Goal: Task Accomplishment & Management: Use online tool/utility

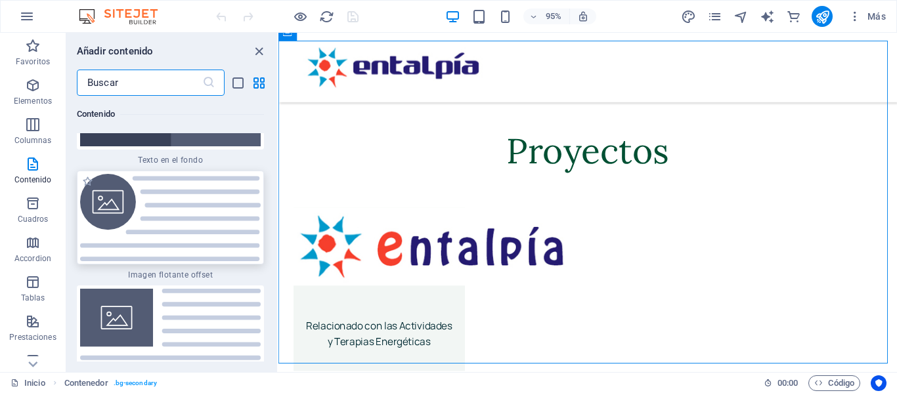
scroll to position [5588, 0]
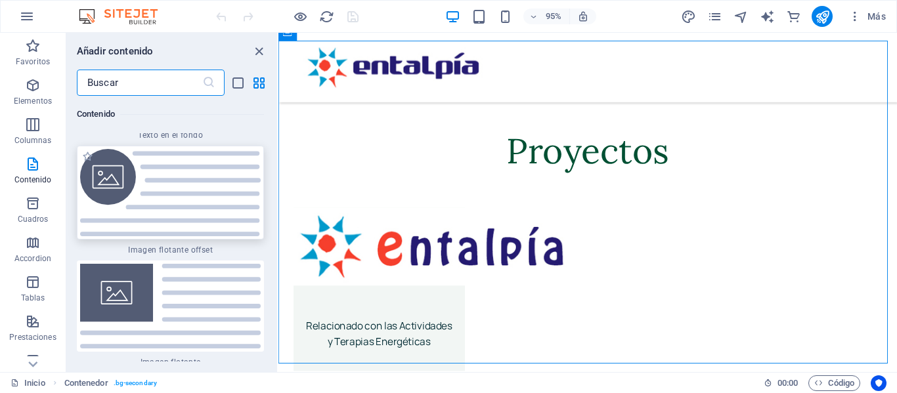
click at [177, 190] on img at bounding box center [170, 192] width 181 height 87
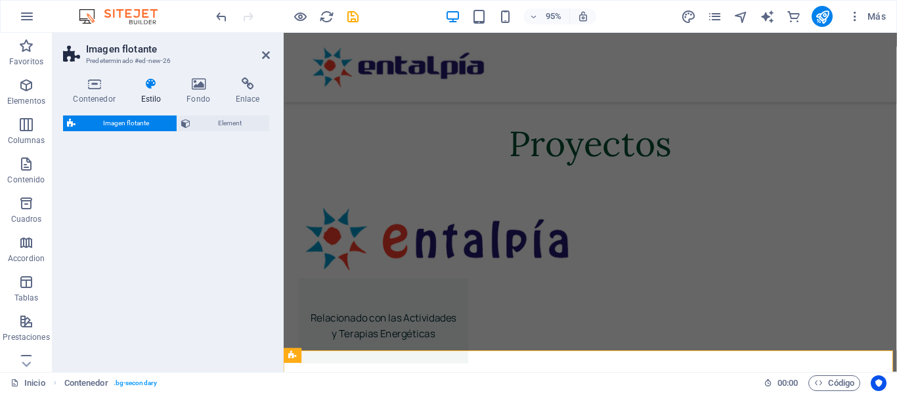
select select "%"
select select "rem"
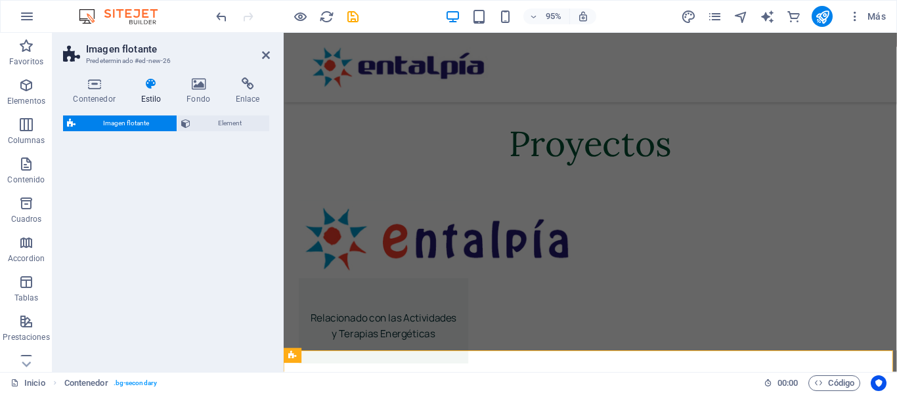
select select "%"
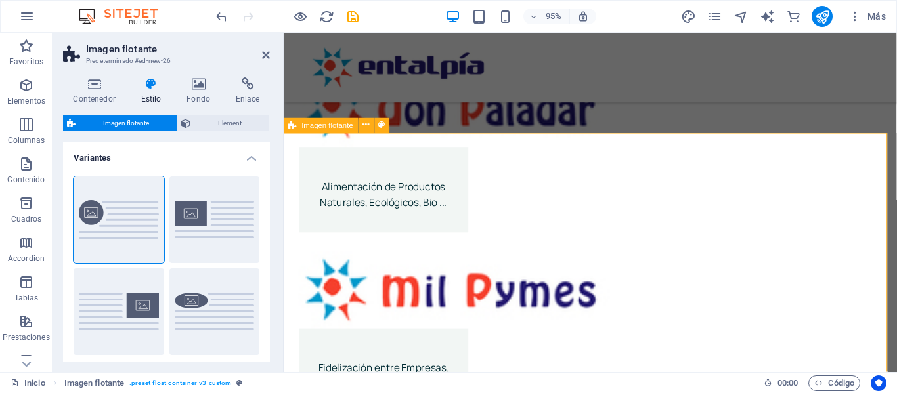
scroll to position [1859, 0]
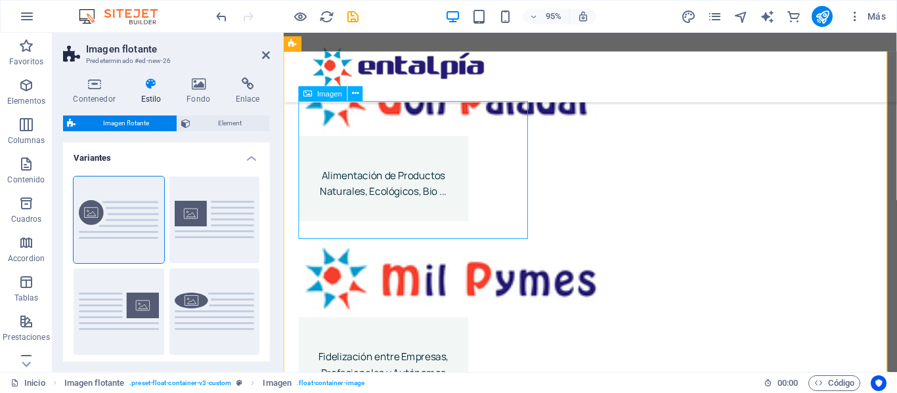
select select "%"
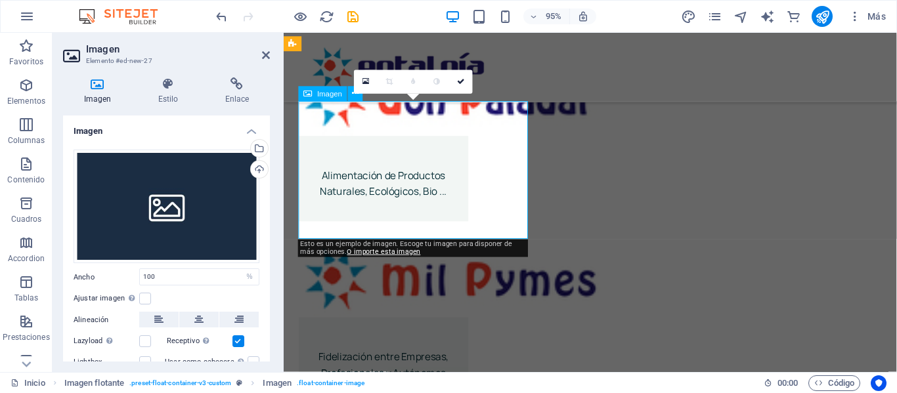
click at [252, 169] on div "Cargar" at bounding box center [258, 171] width 20 height 20
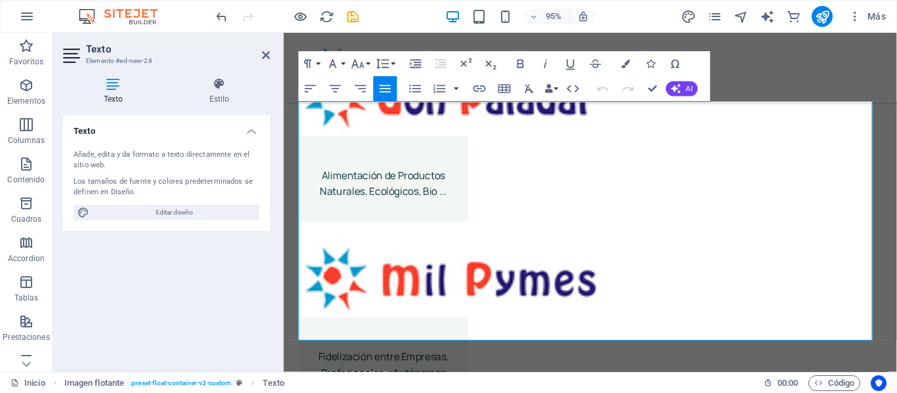
drag, startPoint x: 475, startPoint y: 114, endPoint x: 929, endPoint y: 344, distance: 508.7
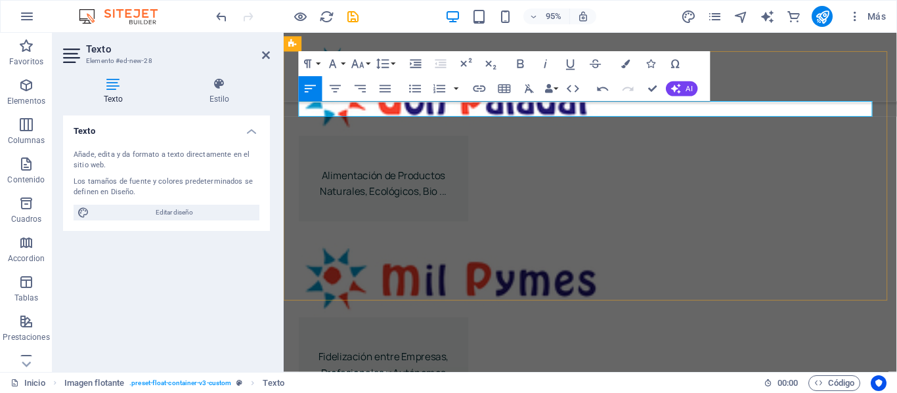
click at [338, 92] on icon "button" at bounding box center [335, 88] width 15 height 15
click at [519, 62] on icon "button" at bounding box center [521, 63] width 15 height 15
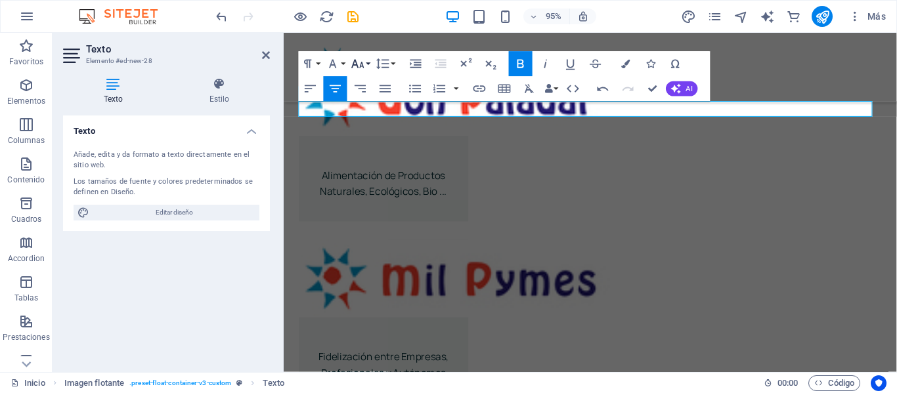
click at [370, 64] on button "Font Size" at bounding box center [361, 63] width 24 height 25
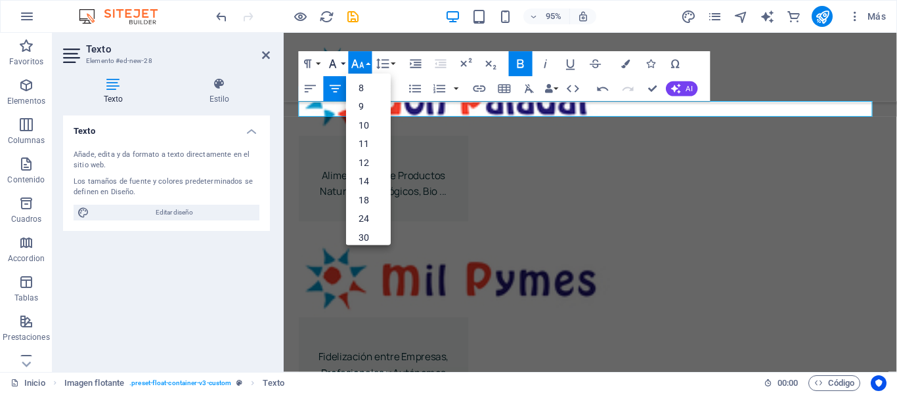
click at [345, 66] on button "Font Family" at bounding box center [336, 63] width 24 height 25
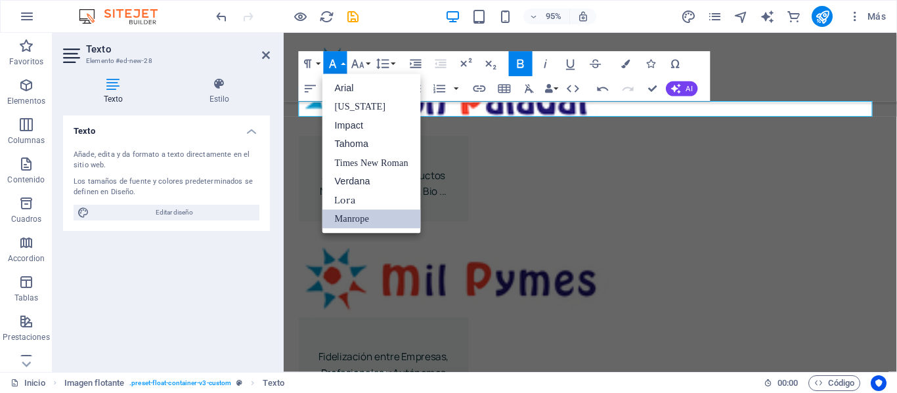
scroll to position [0, 0]
click at [318, 63] on button "Paragraph Format" at bounding box center [311, 63] width 24 height 25
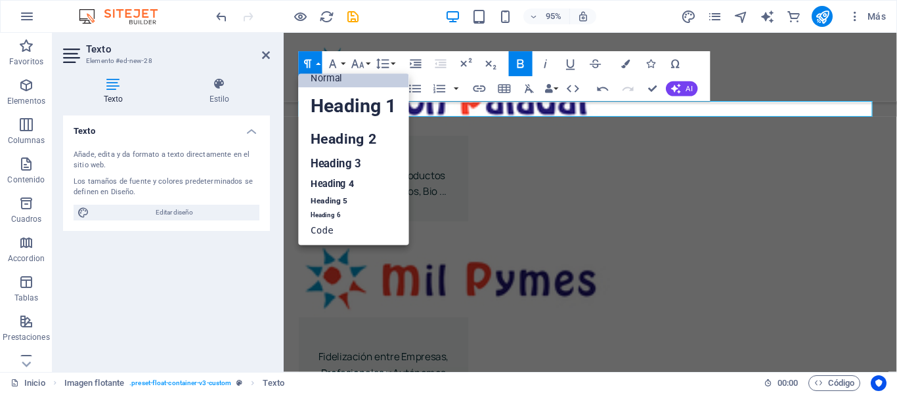
scroll to position [11, 0]
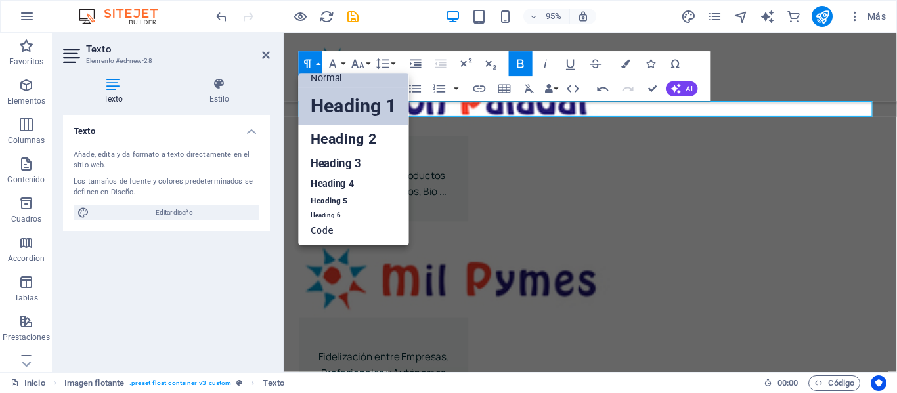
click at [339, 110] on link "Heading 1" at bounding box center [354, 105] width 110 height 37
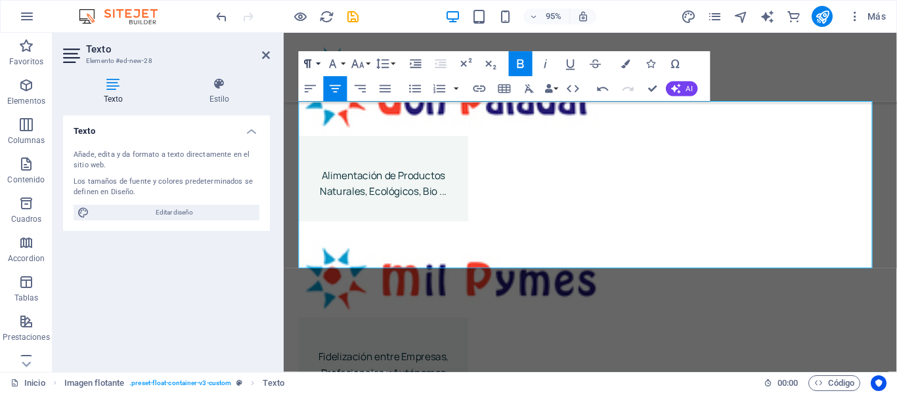
click at [320, 64] on button "Paragraph Format" at bounding box center [311, 63] width 24 height 25
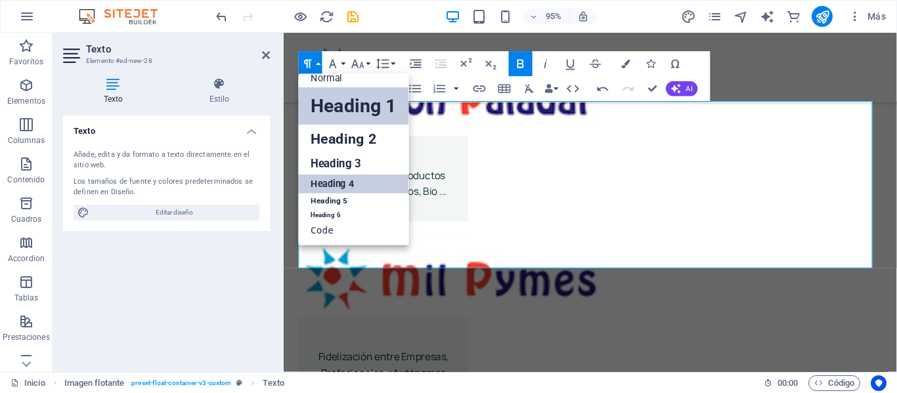
click at [351, 176] on link "Heading 4" at bounding box center [354, 184] width 110 height 19
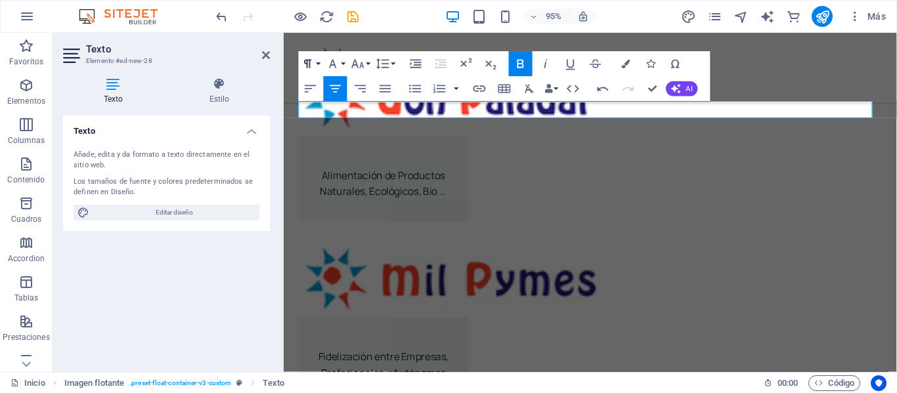
click at [320, 62] on button "Paragraph Format" at bounding box center [311, 63] width 24 height 25
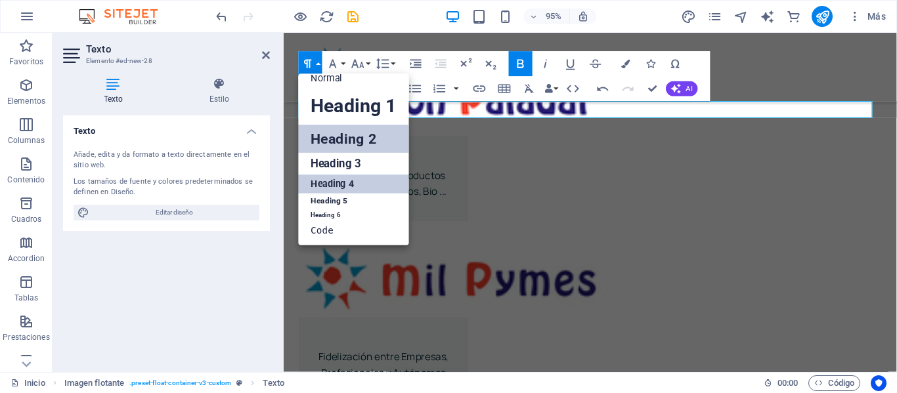
click at [354, 135] on link "Heading 2" at bounding box center [354, 139] width 110 height 28
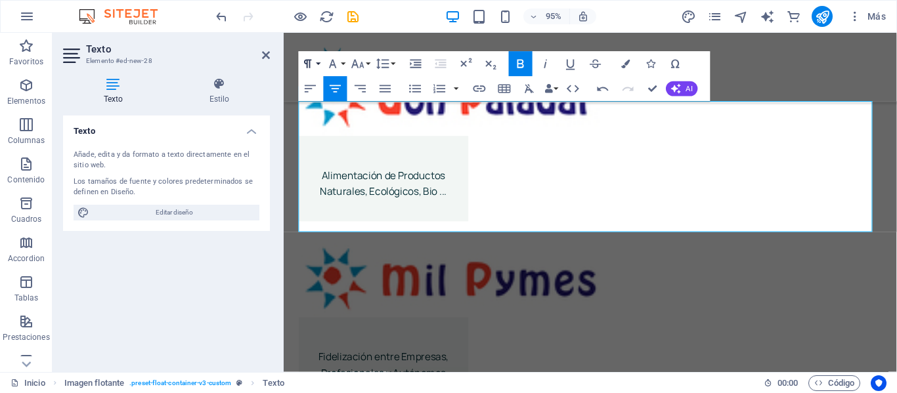
click at [316, 62] on button "Paragraph Format" at bounding box center [311, 63] width 24 height 25
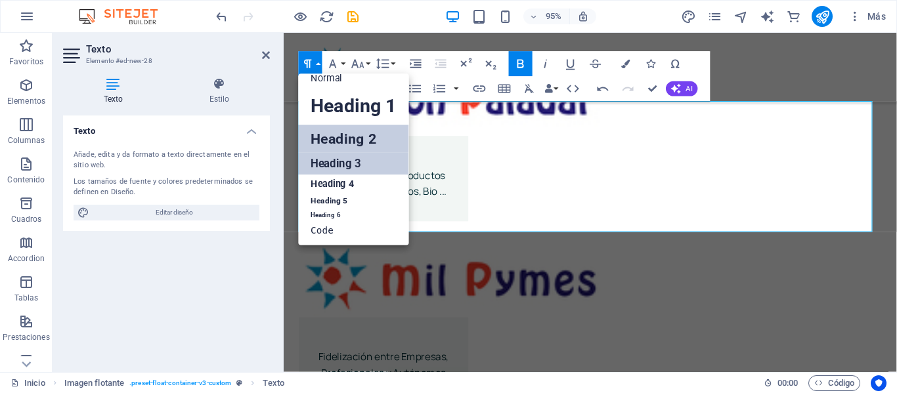
click at [342, 163] on link "Heading 3" at bounding box center [354, 164] width 110 height 22
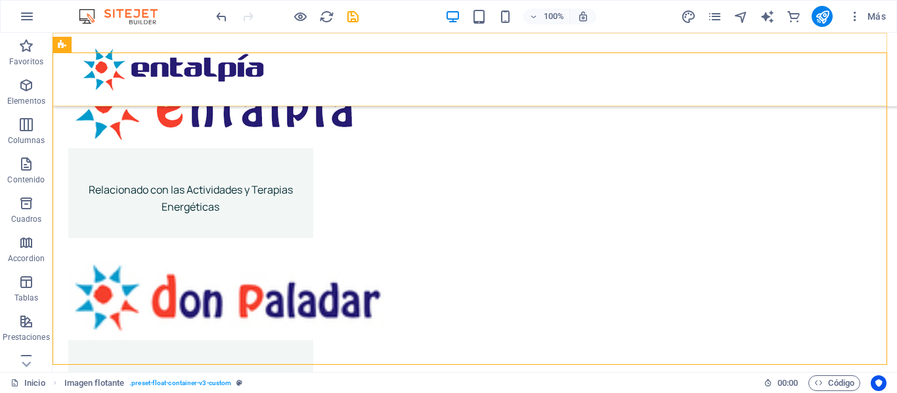
click at [665, 79] on div "Menú" at bounding box center [475, 70] width 845 height 74
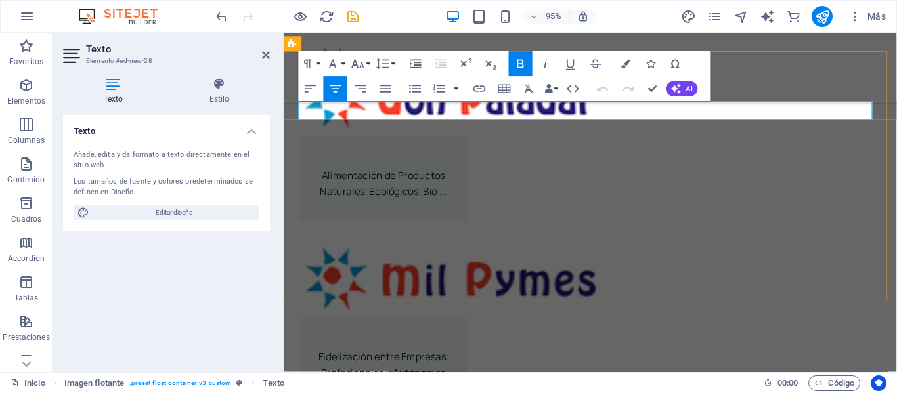
click at [480, 86] on icon "button" at bounding box center [479, 89] width 12 height 7
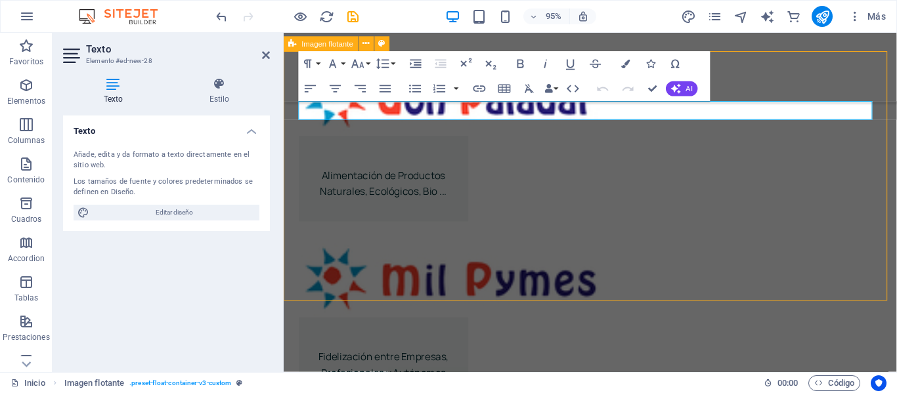
scroll to position [1926, 0]
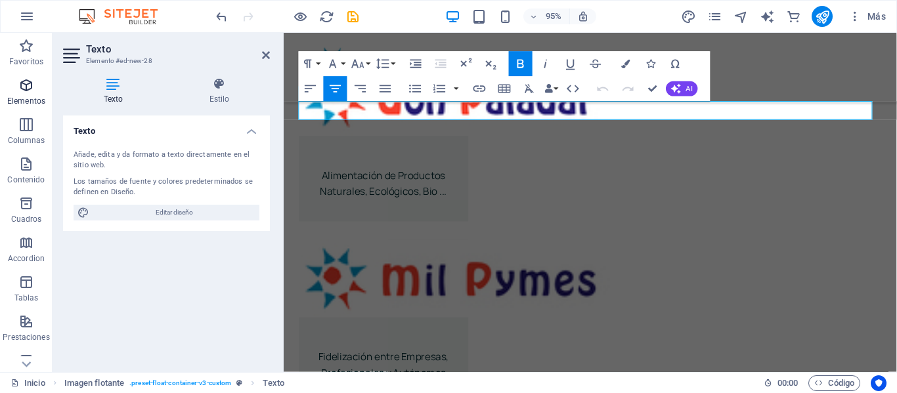
click at [28, 91] on icon "button" at bounding box center [26, 85] width 16 height 16
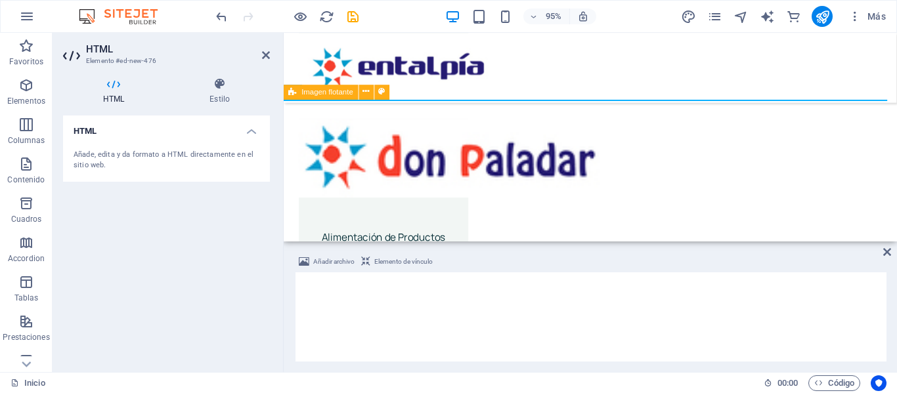
scroll to position [1808, 0]
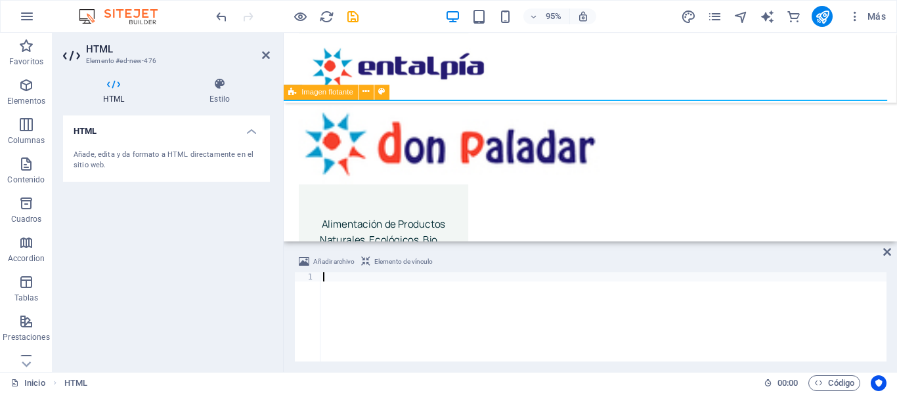
type textarea "Reservar una reunión"
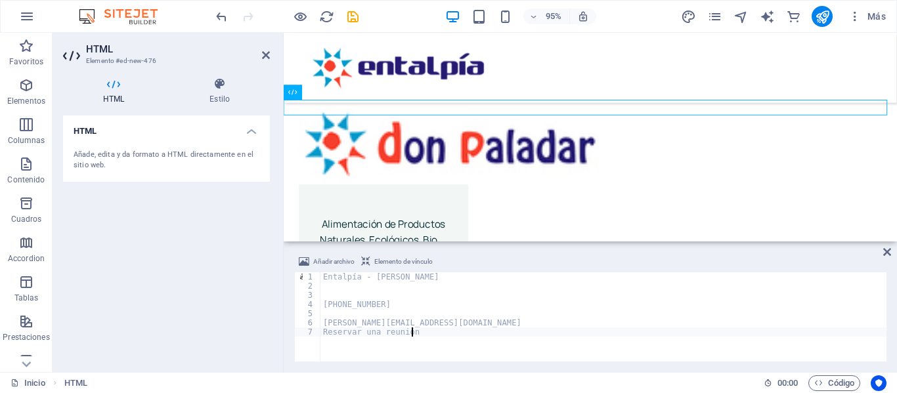
click at [110, 91] on h4 "HTML" at bounding box center [116, 91] width 106 height 28
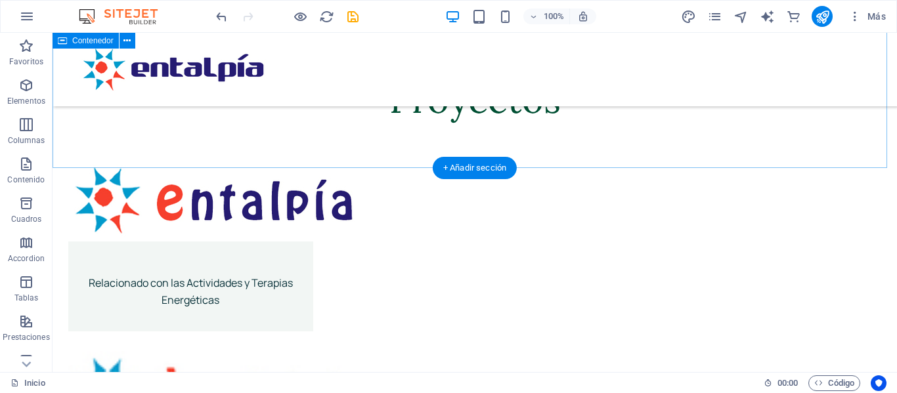
scroll to position [1809, 0]
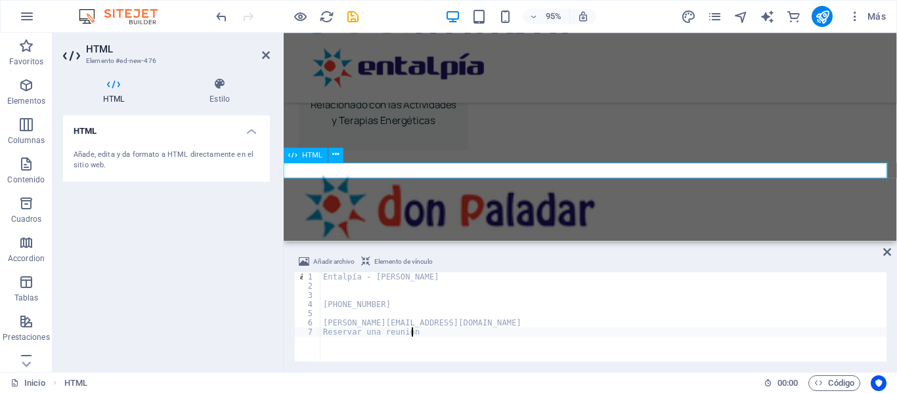
click at [310, 157] on span "HTML" at bounding box center [313, 154] width 20 height 7
click at [118, 97] on h4 "HTML" at bounding box center [116, 91] width 106 height 28
click at [336, 154] on icon at bounding box center [335, 154] width 7 height 13
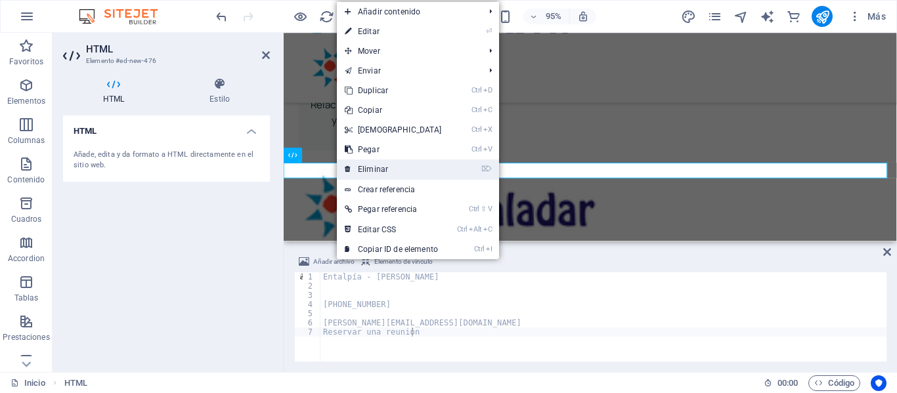
click at [363, 165] on link "⌦ Eliminar" at bounding box center [393, 170] width 113 height 20
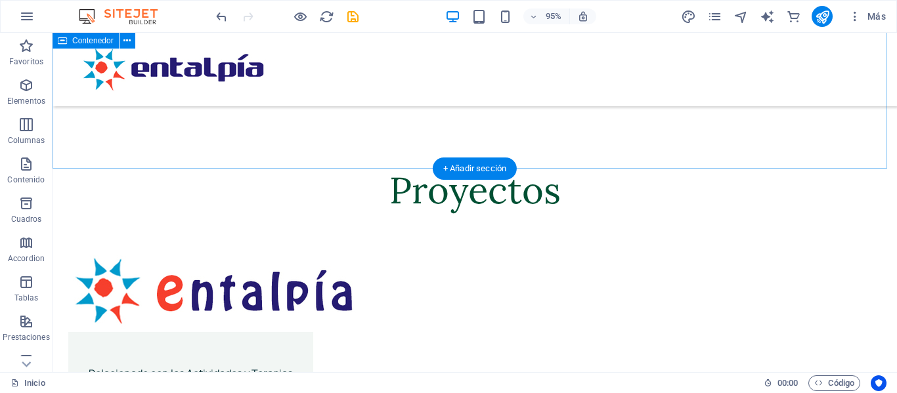
scroll to position [1809, 0]
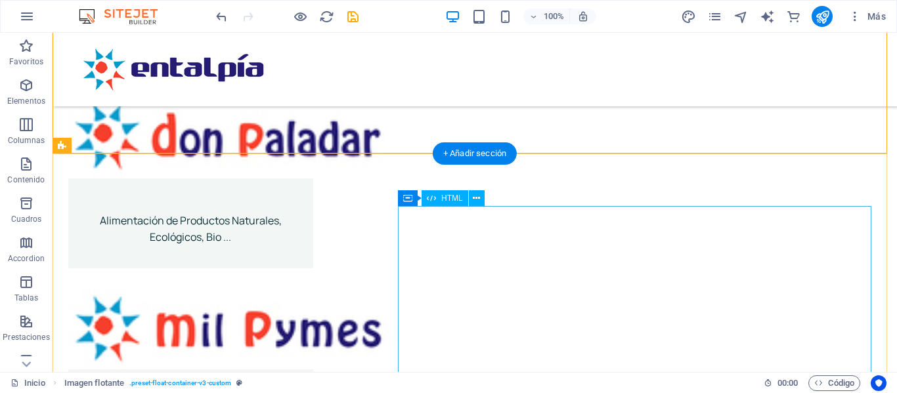
scroll to position [2138, 0]
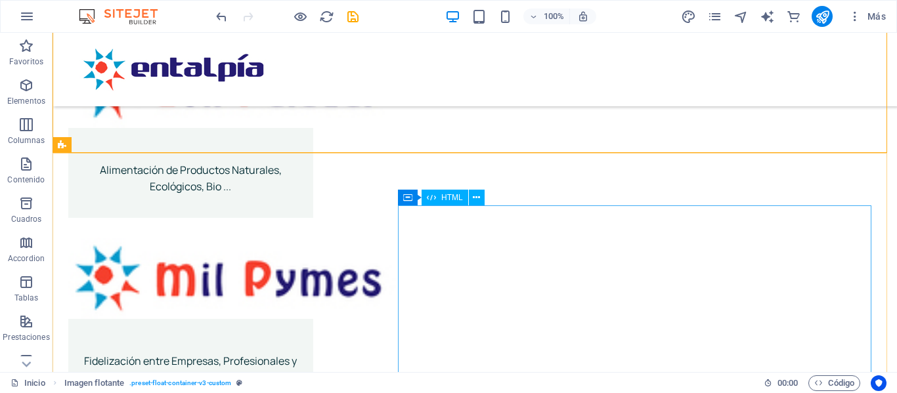
click at [454, 198] on span "HTML" at bounding box center [452, 198] width 22 height 8
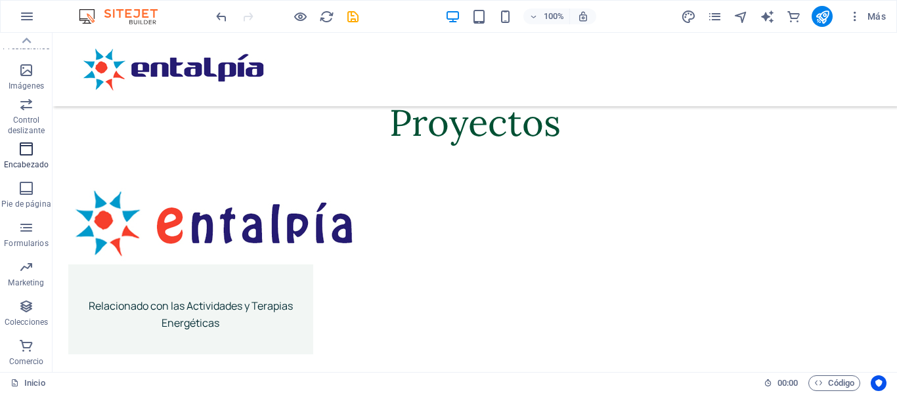
scroll to position [0, 0]
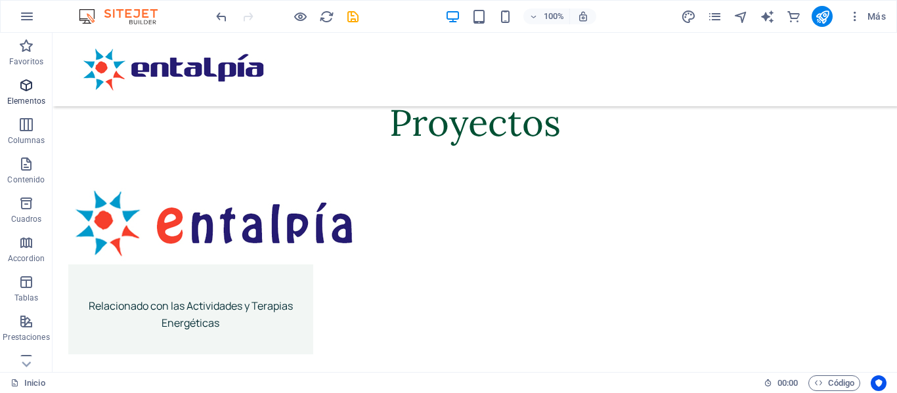
click at [19, 85] on icon "button" at bounding box center [26, 85] width 16 height 16
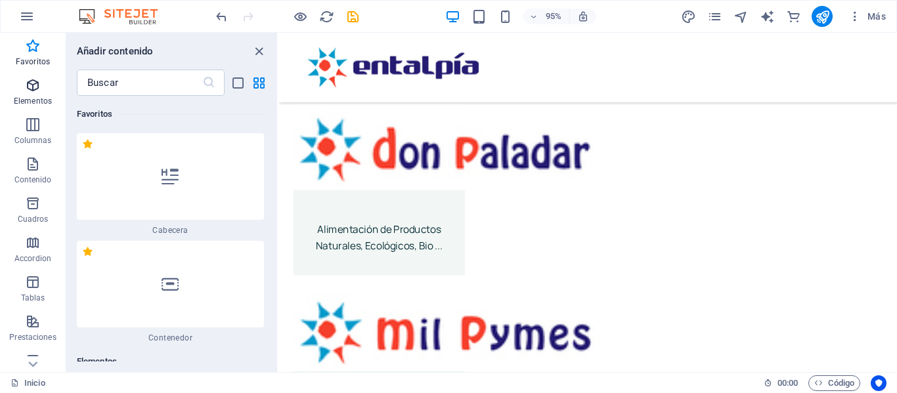
click at [26, 95] on span "Elementos" at bounding box center [33, 93] width 66 height 32
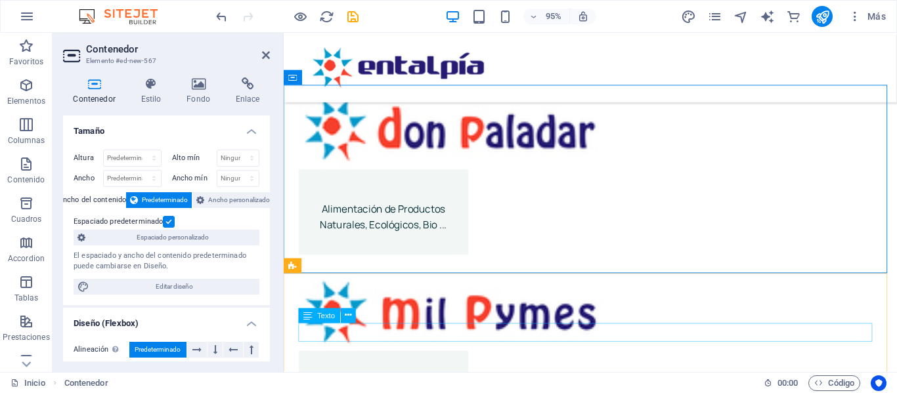
scroll to position [1890, 0]
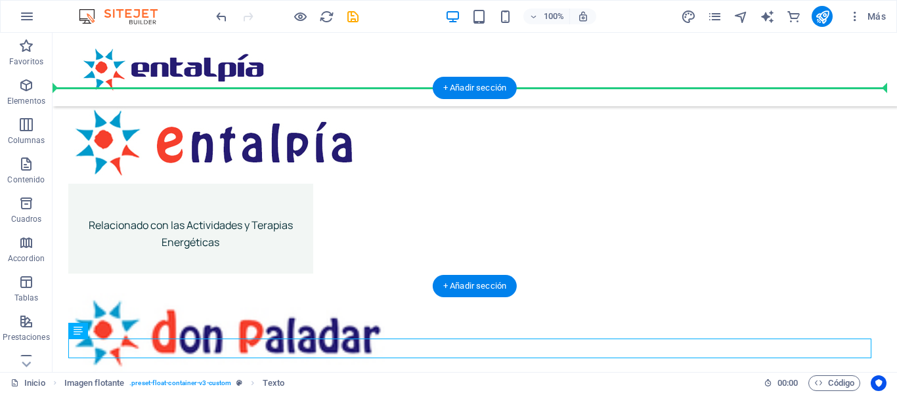
drag, startPoint x: 442, startPoint y: 342, endPoint x: 553, endPoint y: 121, distance: 247.6
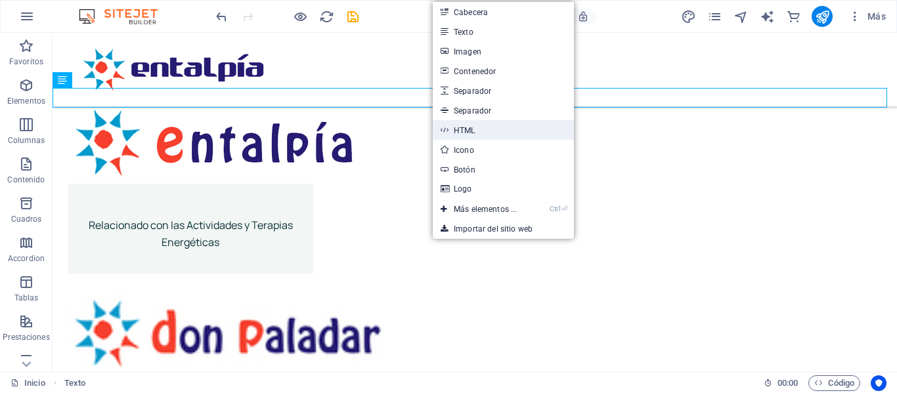
click at [463, 127] on link "HTML" at bounding box center [503, 130] width 141 height 20
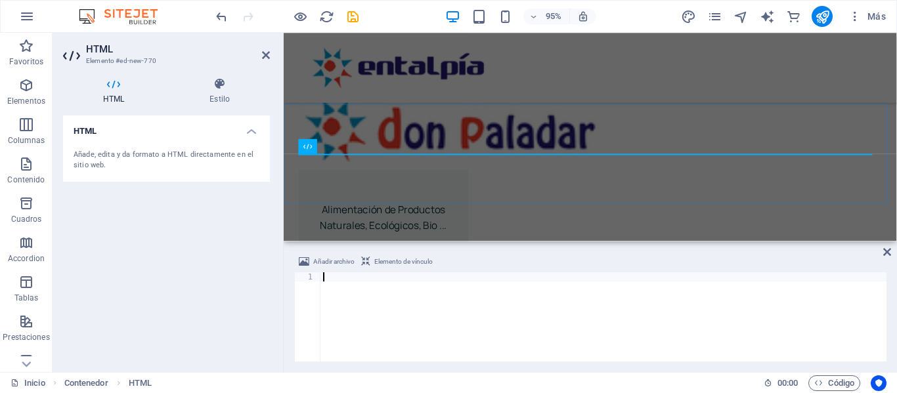
type textarea "Reservar una reunión"
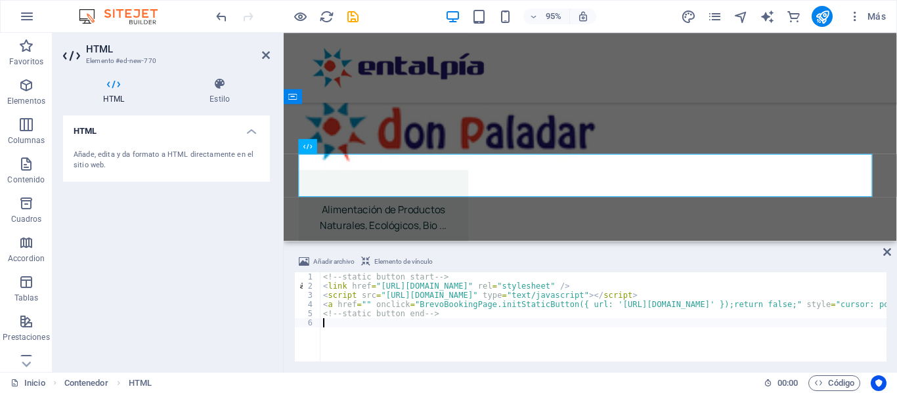
click at [262, 242] on div "HTML Añade, edita y da formato a HTML directamente en el sitio web." at bounding box center [166, 239] width 207 height 246
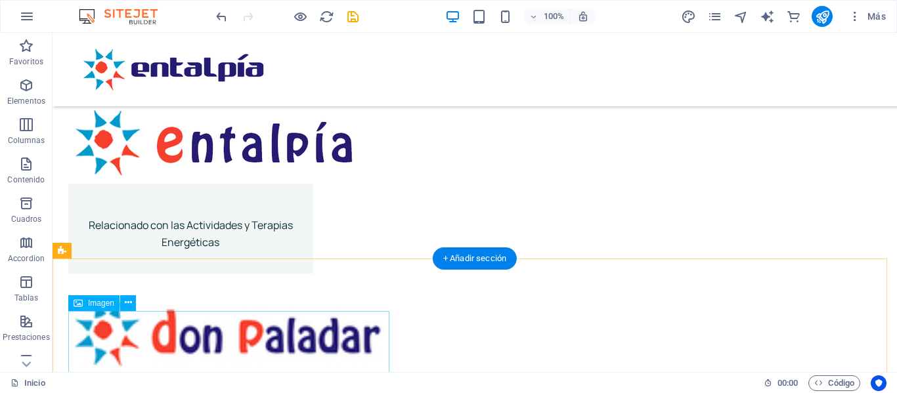
scroll to position [1908, 0]
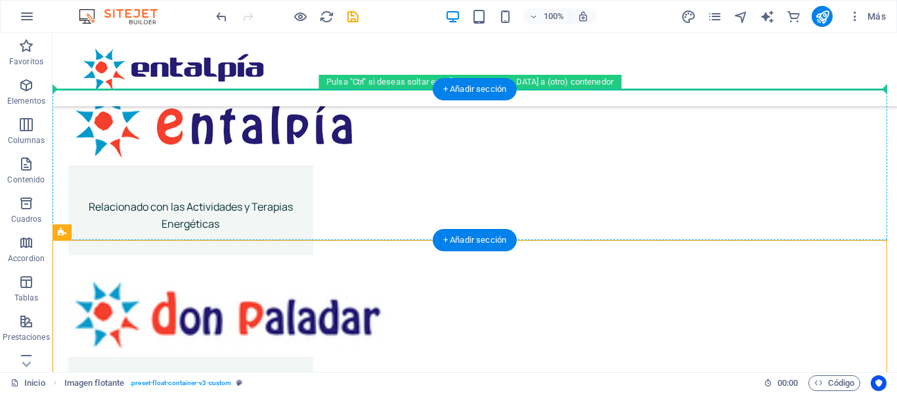
drag, startPoint x: 265, startPoint y: 358, endPoint x: 384, endPoint y: 164, distance: 227.9
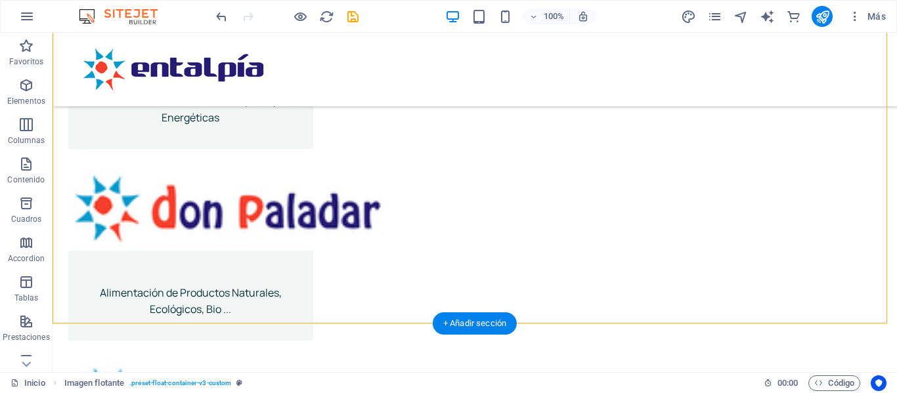
scroll to position [2040, 0]
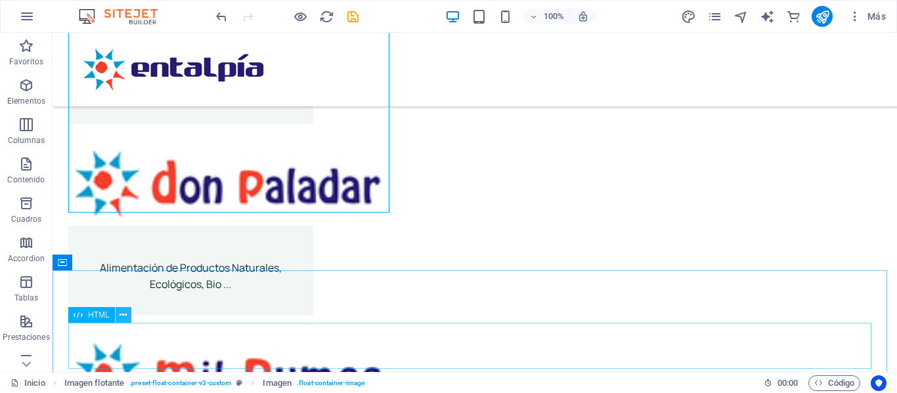
click at [122, 319] on icon at bounding box center [123, 316] width 7 height 14
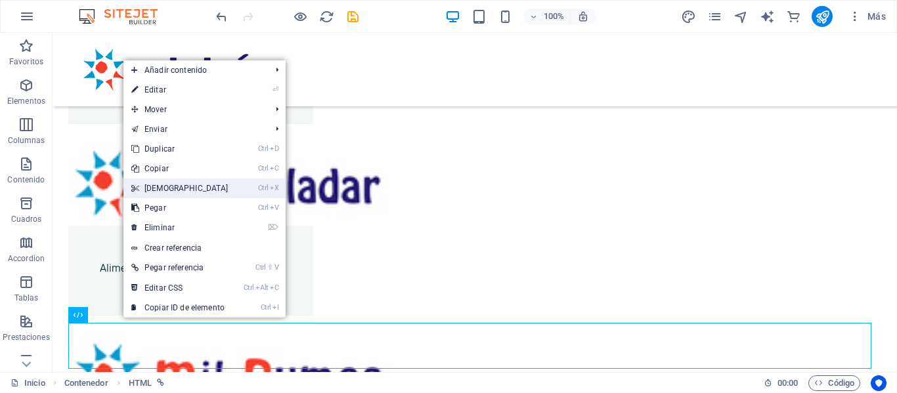
click at [164, 189] on link "Ctrl X Cortar" at bounding box center [179, 189] width 113 height 20
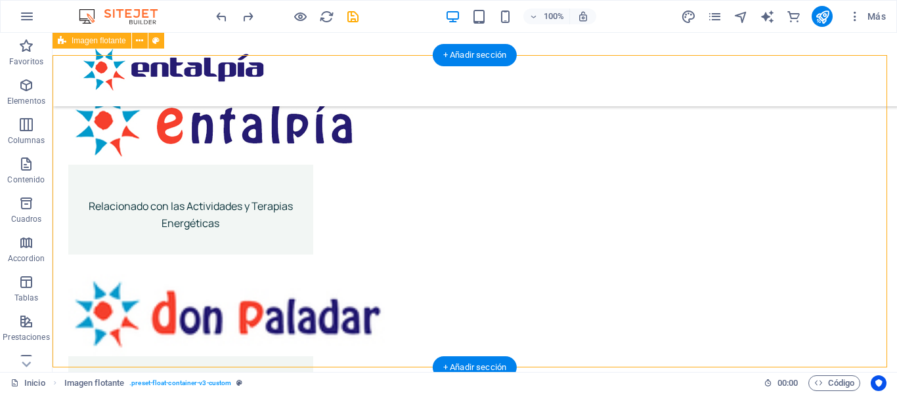
scroll to position [1908, 0]
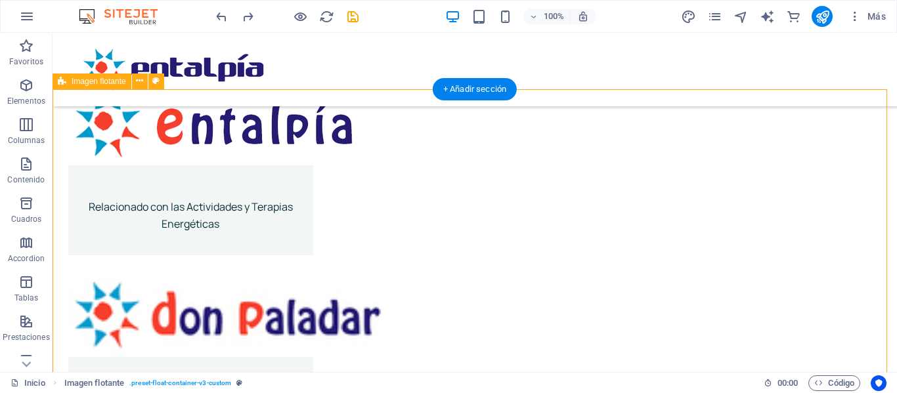
drag, startPoint x: 80, startPoint y: 160, endPoint x: 500, endPoint y: 208, distance: 423.0
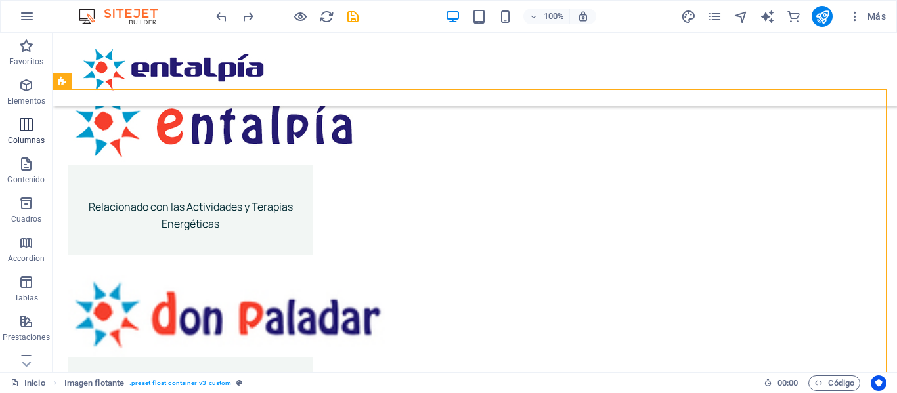
click at [26, 129] on icon "button" at bounding box center [26, 125] width 16 height 16
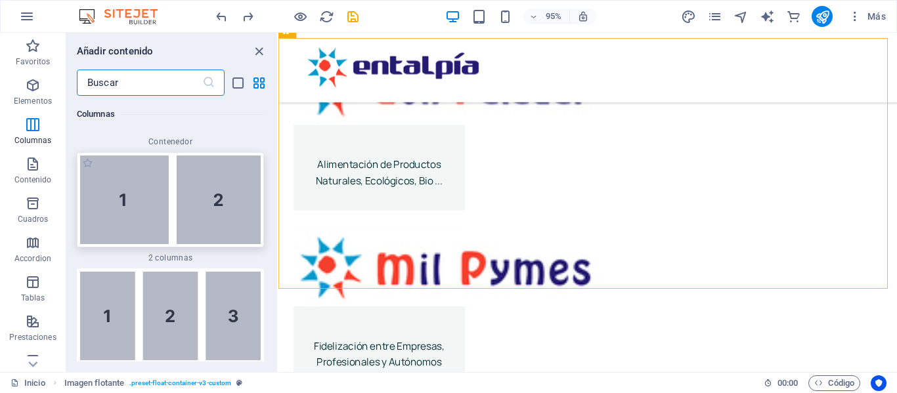
scroll to position [824, 0]
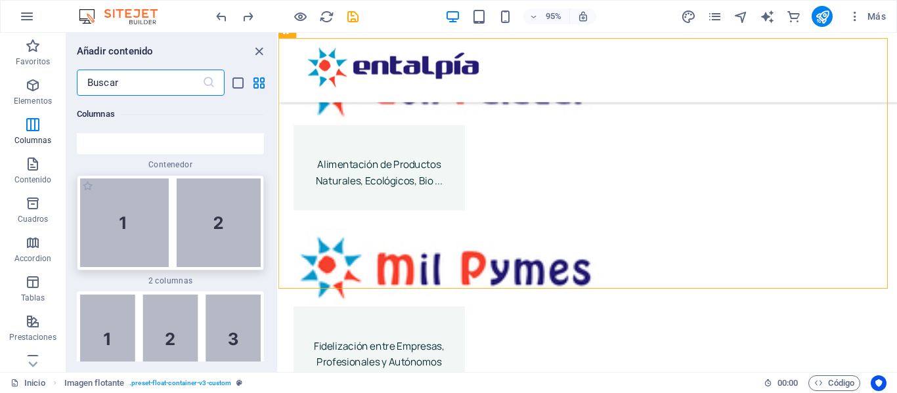
click at [192, 237] on img at bounding box center [170, 223] width 181 height 89
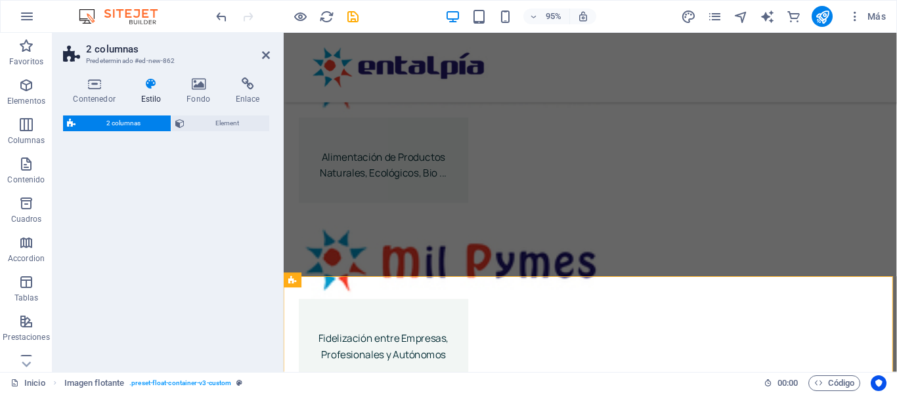
scroll to position [1891, 0]
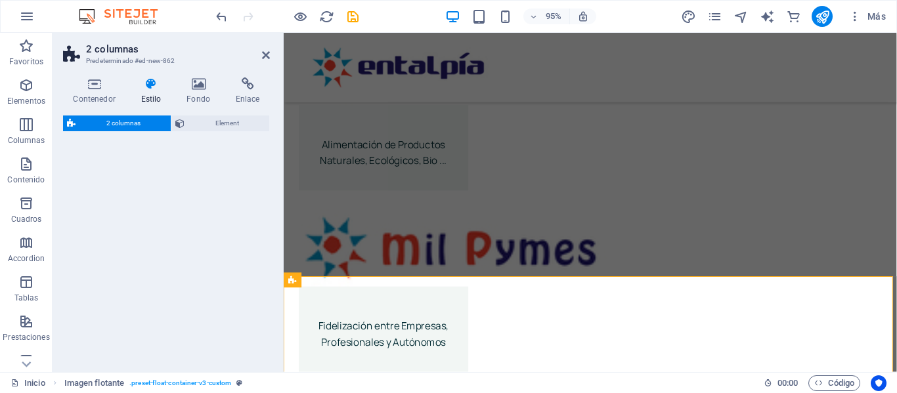
select select "rem"
select select "preset-columns-two-v2-default"
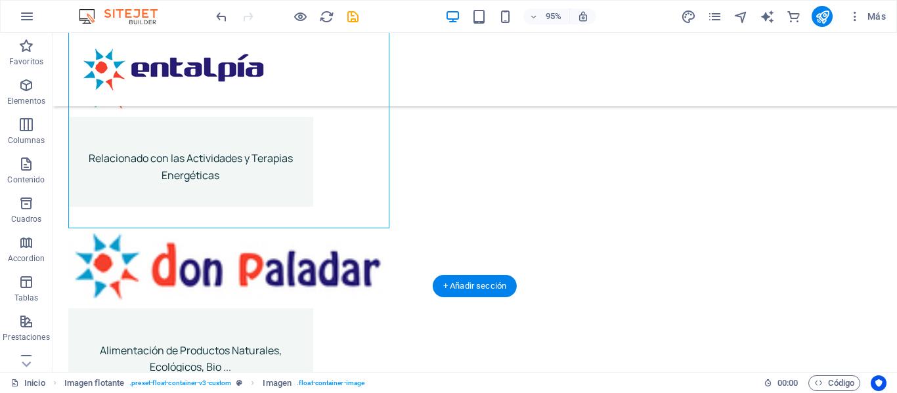
scroll to position [2024, 0]
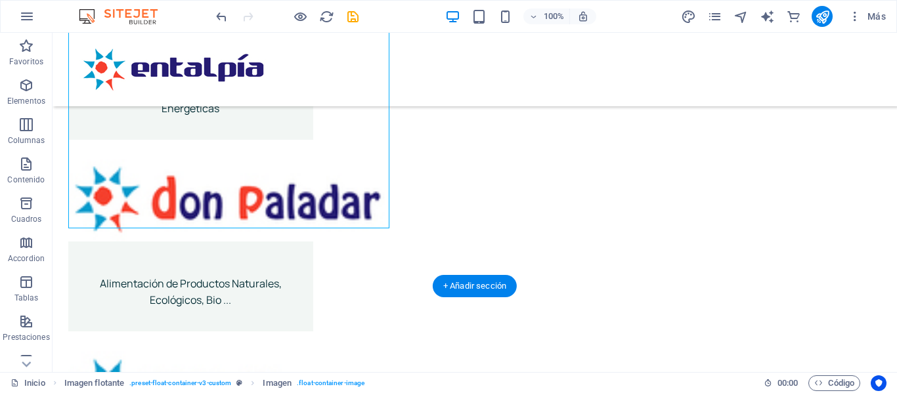
drag, startPoint x: 206, startPoint y: 139, endPoint x: 449, endPoint y: 183, distance: 247.5
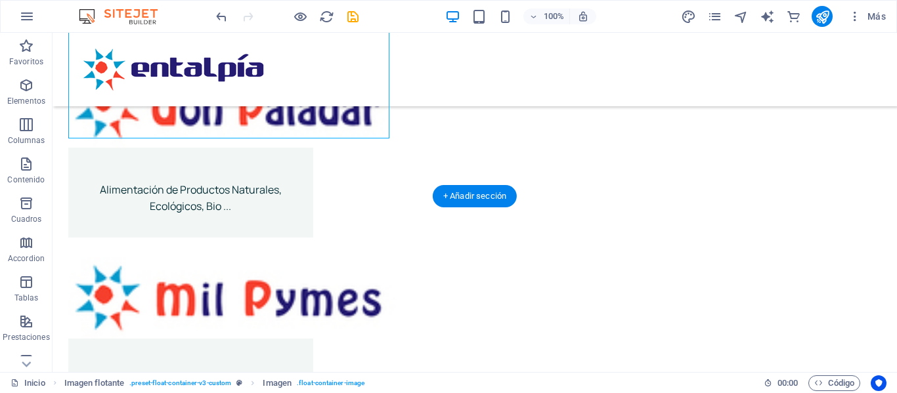
drag, startPoint x: 269, startPoint y: 126, endPoint x: 292, endPoint y: 324, distance: 199.7
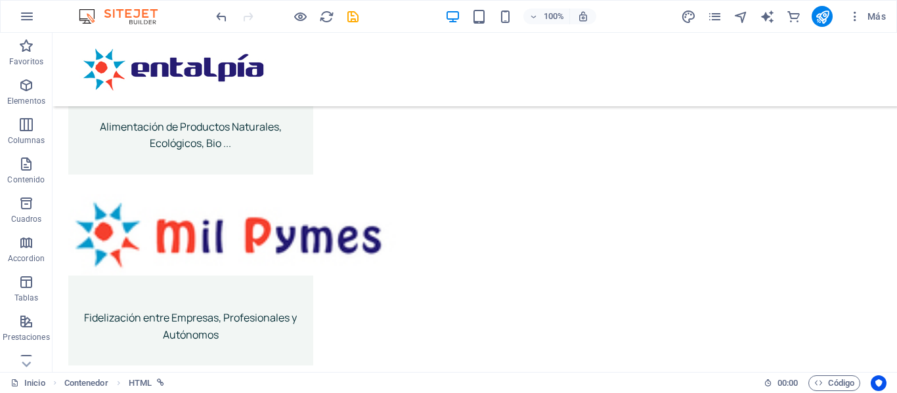
scroll to position [2118, 0]
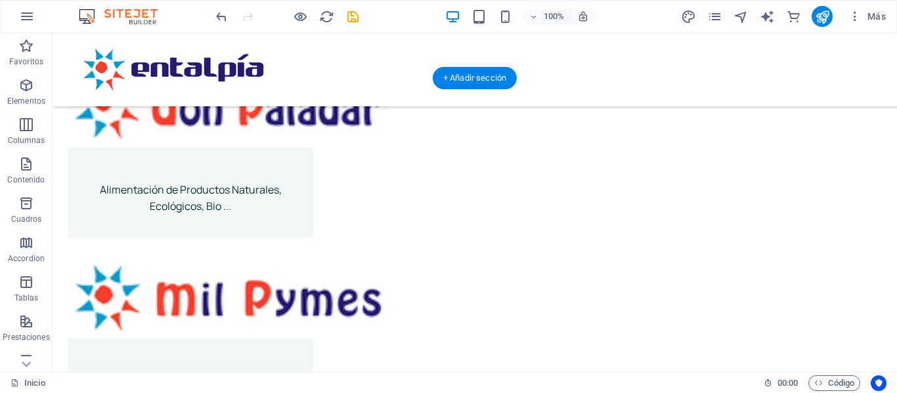
drag, startPoint x: 376, startPoint y: 295, endPoint x: 590, endPoint y: 171, distance: 246.9
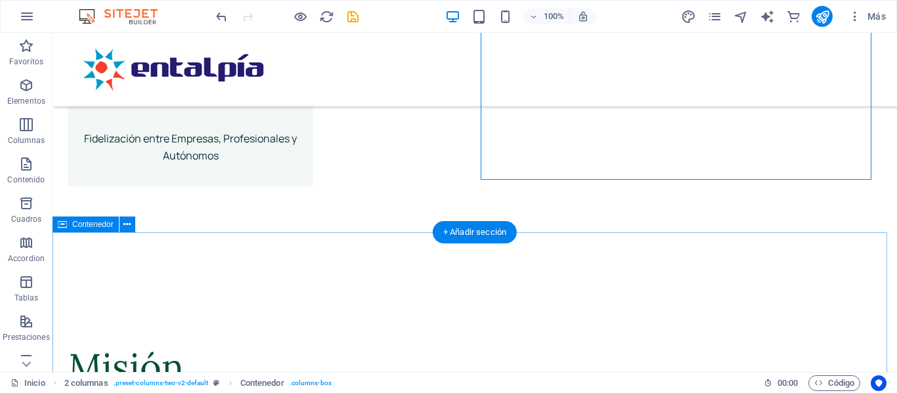
scroll to position [2381, 0]
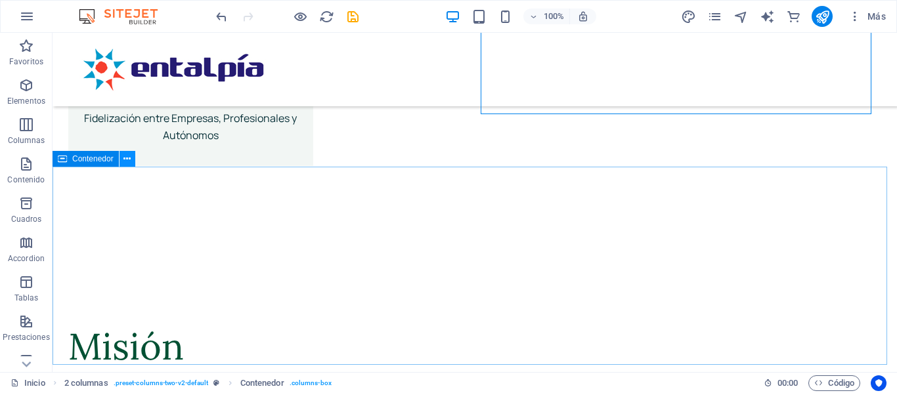
click at [132, 161] on button at bounding box center [128, 159] width 16 height 16
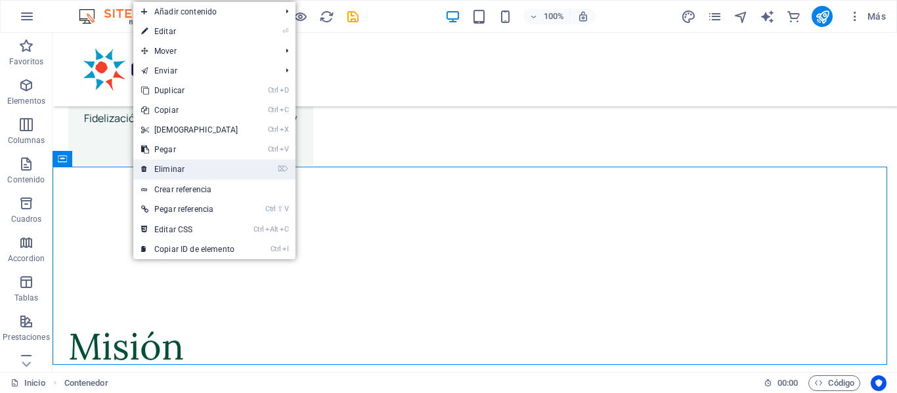
click at [164, 161] on link "⌦ Eliminar" at bounding box center [189, 170] width 113 height 20
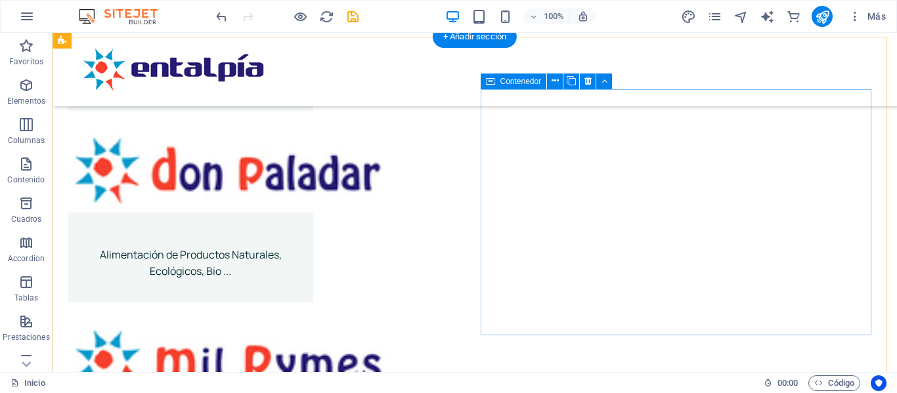
scroll to position [2052, 0]
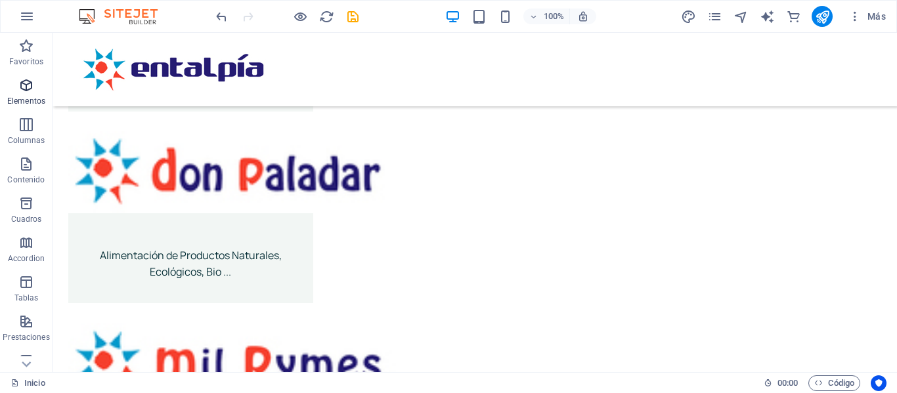
click at [22, 91] on icon "button" at bounding box center [26, 85] width 16 height 16
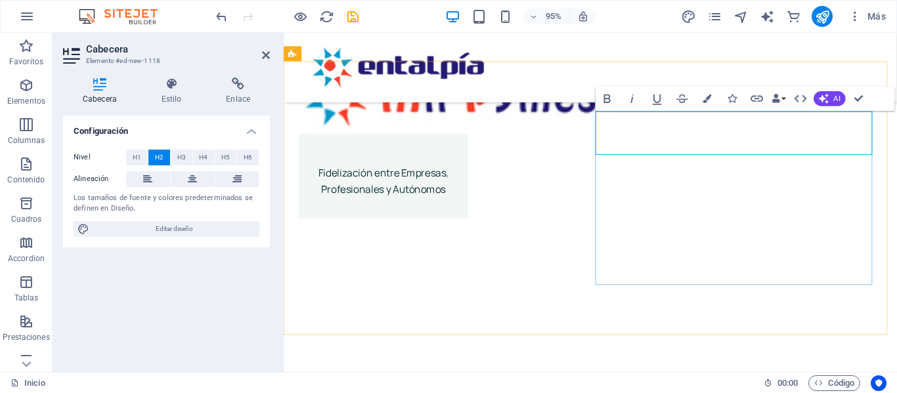
scroll to position [2066, 0]
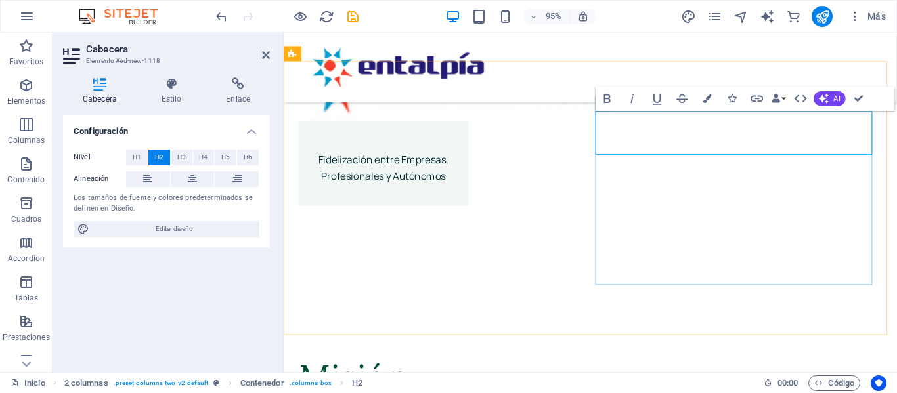
drag, startPoint x: 881, startPoint y: 142, endPoint x: 613, endPoint y: 154, distance: 268.2
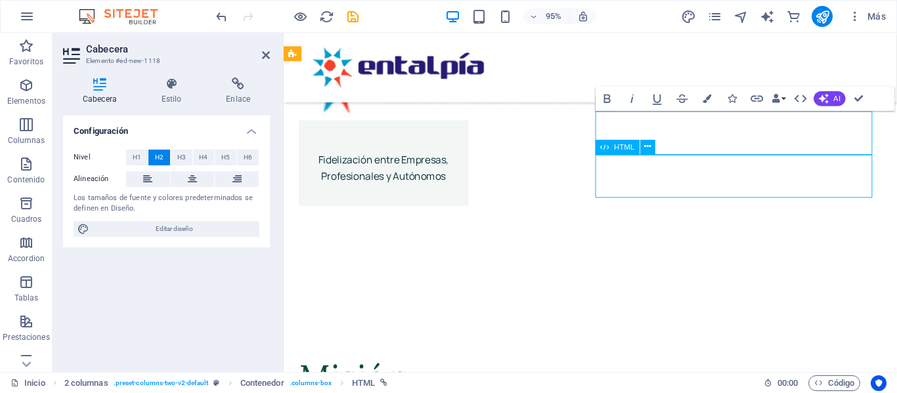
scroll to position [2133, 0]
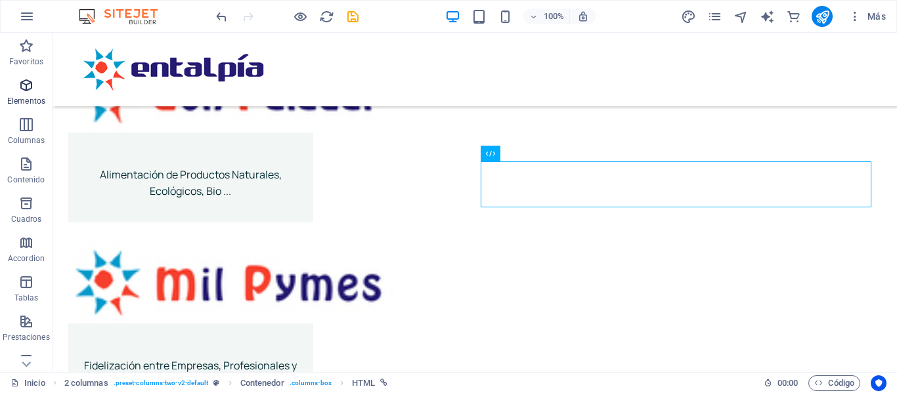
click at [31, 90] on icon "button" at bounding box center [26, 85] width 16 height 16
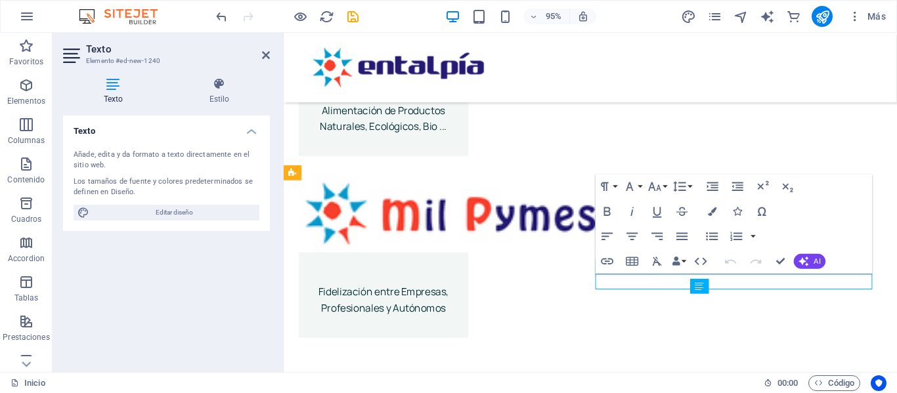
scroll to position [1941, 0]
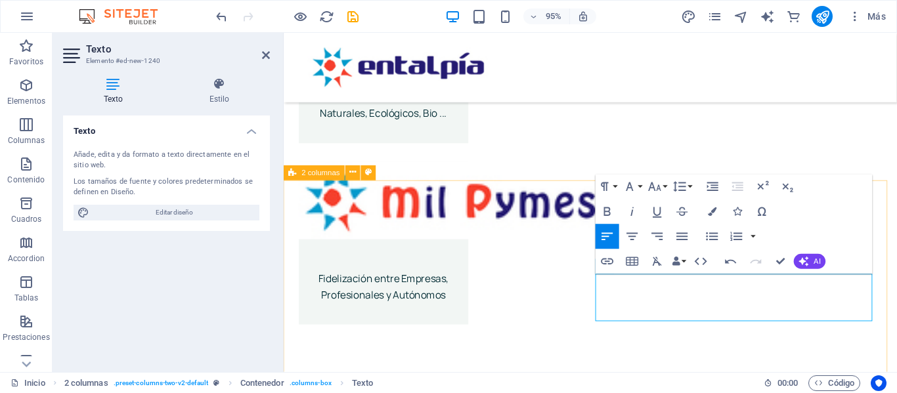
drag, startPoint x: 657, startPoint y: 327, endPoint x: 607, endPoint y: 298, distance: 58.2
click at [634, 234] on icon "button" at bounding box center [632, 236] width 15 height 15
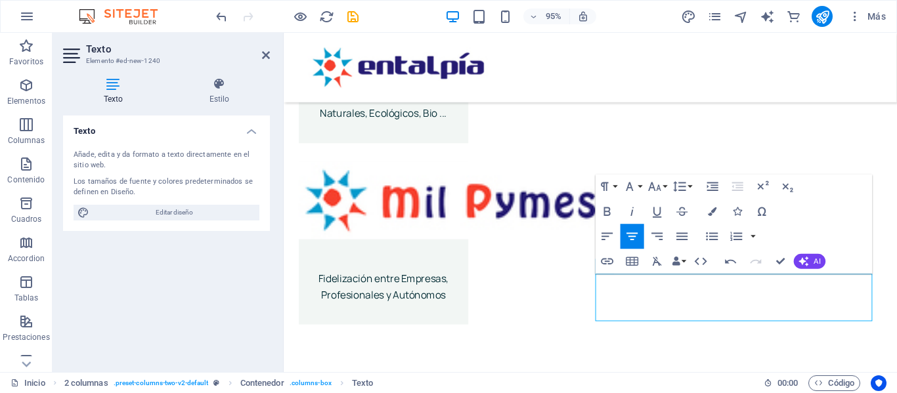
click at [822, 219] on div "Paragraph Format Normal Heading 1 Heading 2 Heading 3 Heading 4 Heading 5 Headi…" at bounding box center [734, 224] width 277 height 100
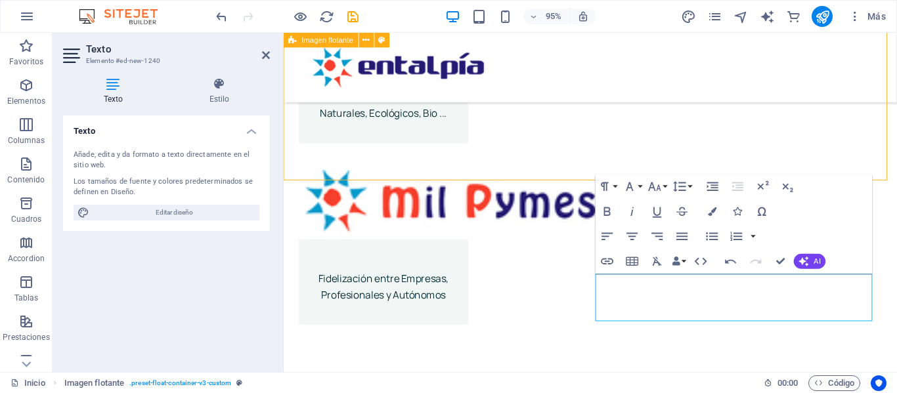
scroll to position [2008, 0]
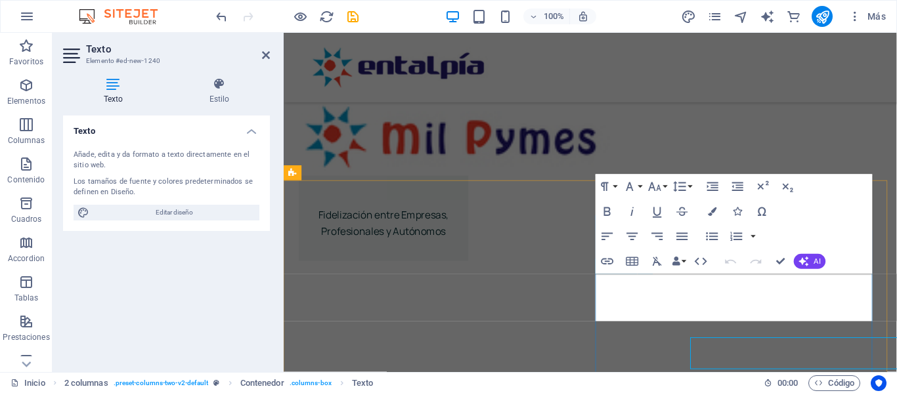
scroll to position [1941, 0]
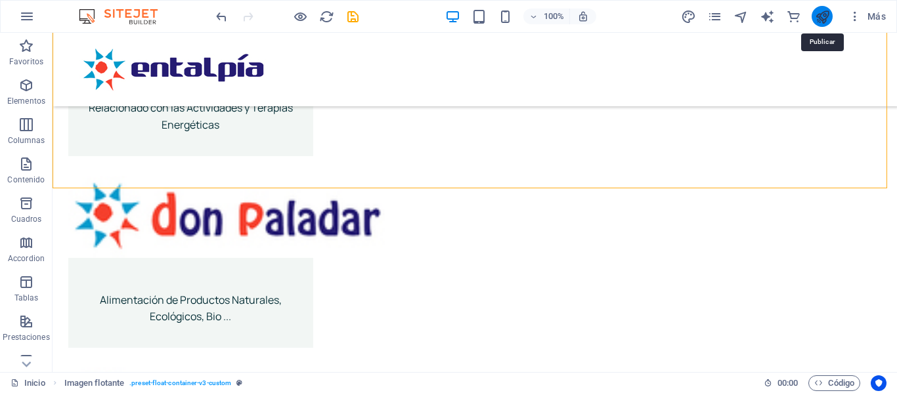
click at [816, 17] on icon "publish" at bounding box center [822, 16] width 15 height 15
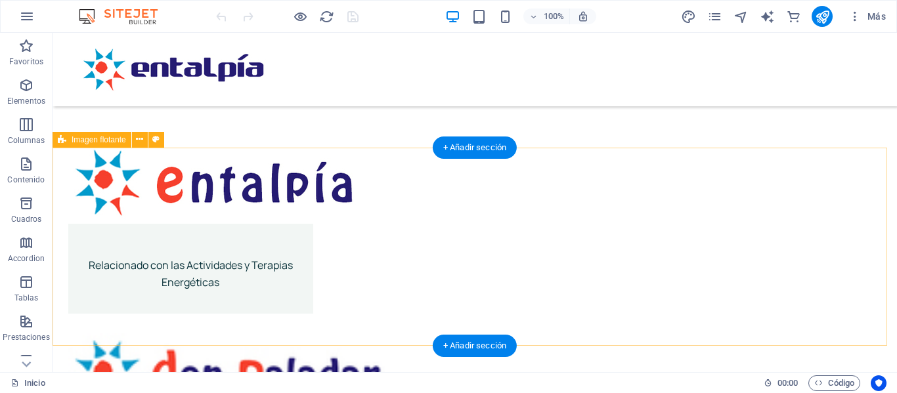
scroll to position [1839, 0]
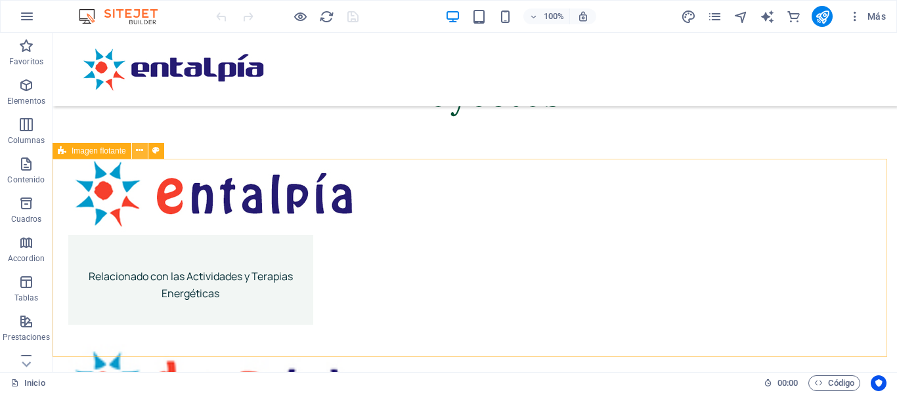
click at [136, 151] on icon at bounding box center [139, 151] width 7 height 14
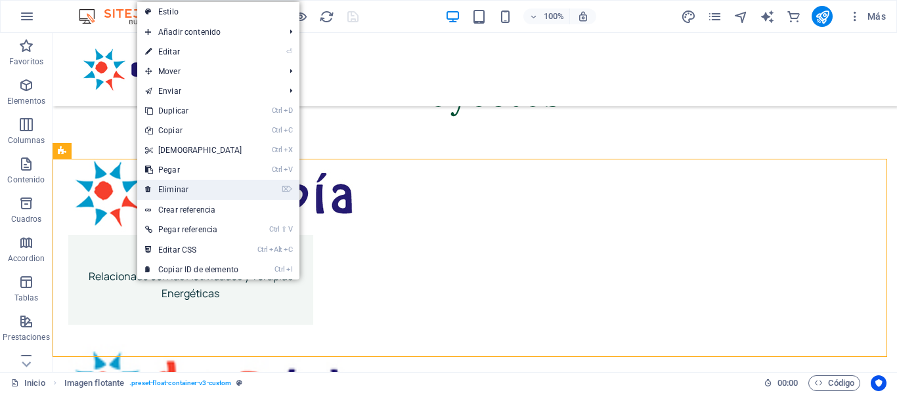
click at [175, 190] on link "⌦ Eliminar" at bounding box center [193, 190] width 113 height 20
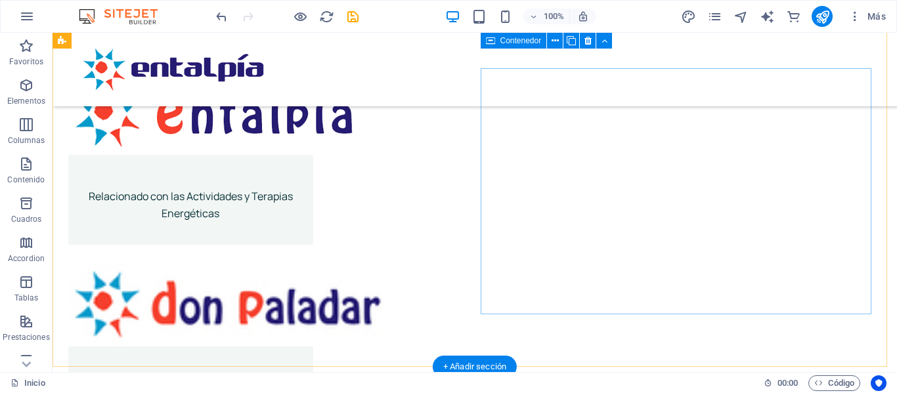
scroll to position [1904, 0]
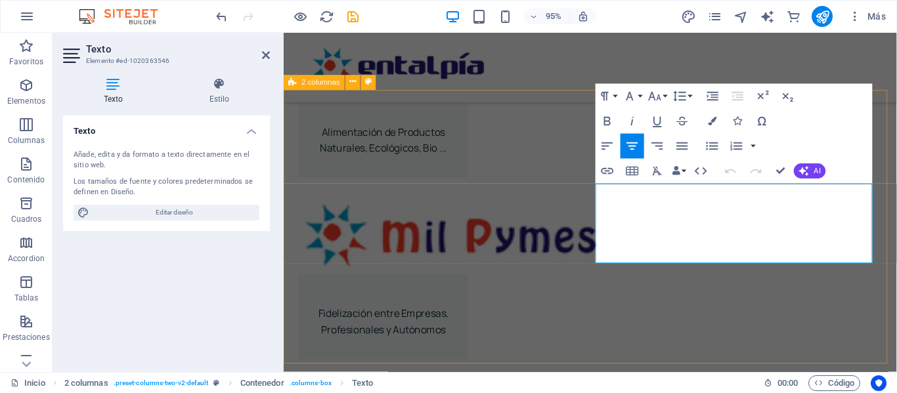
scroll to position [1838, 0]
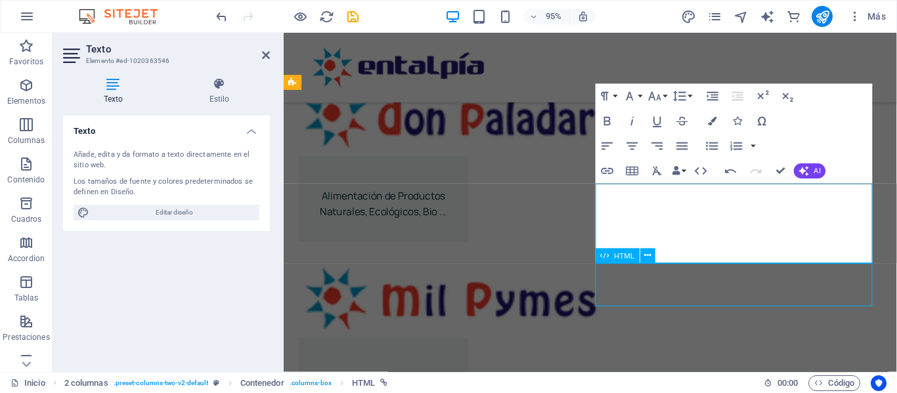
scroll to position [1904, 0]
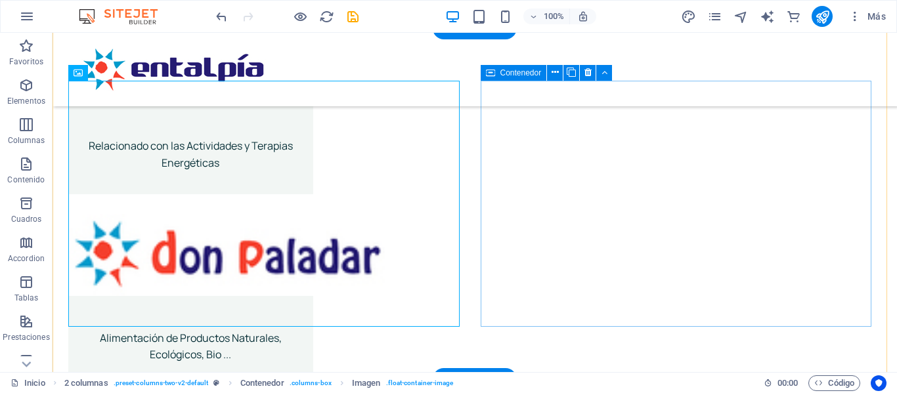
scroll to position [1970, 0]
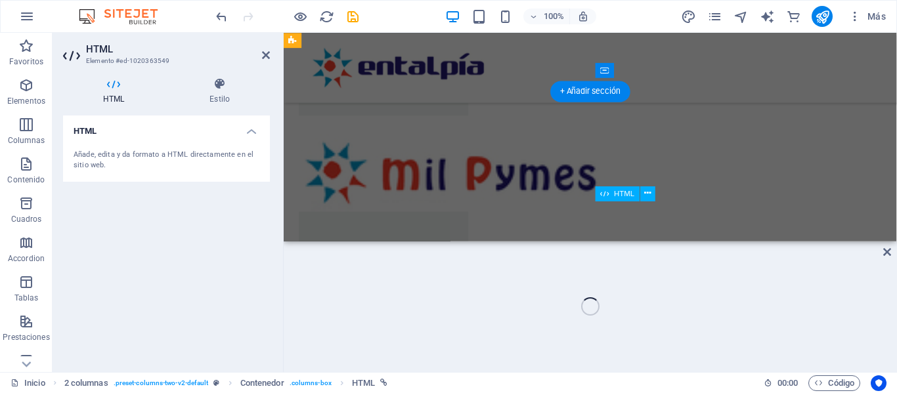
scroll to position [1903, 0]
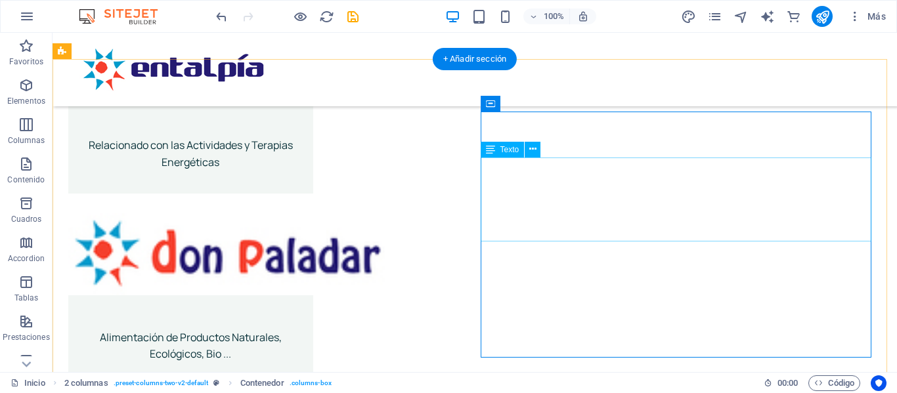
scroll to position [1839, 0]
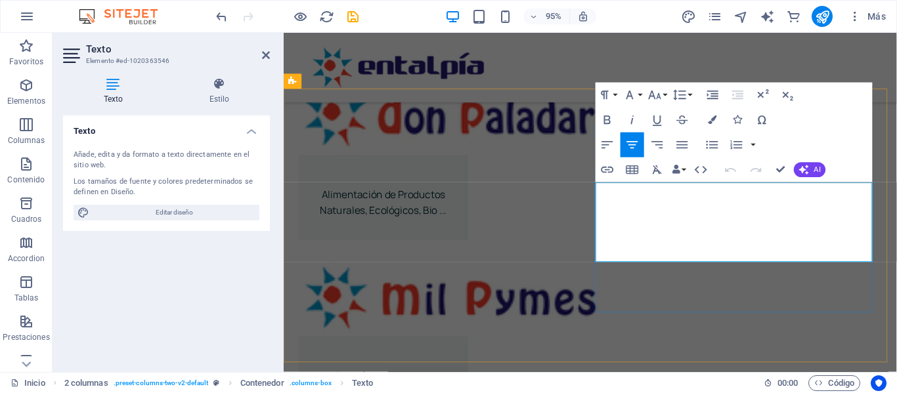
drag, startPoint x: 896, startPoint y: 248, endPoint x: 636, endPoint y: 218, distance: 261.1
click at [668, 96] on button "Font Size" at bounding box center [658, 95] width 24 height 25
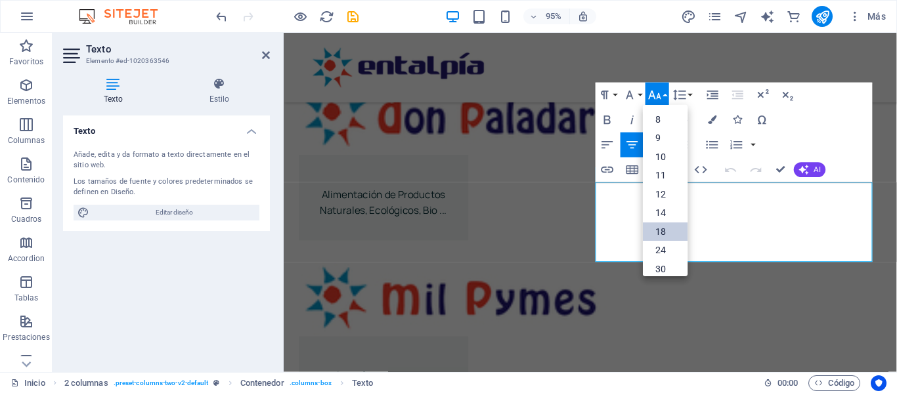
click at [659, 226] on link "18" at bounding box center [665, 231] width 45 height 19
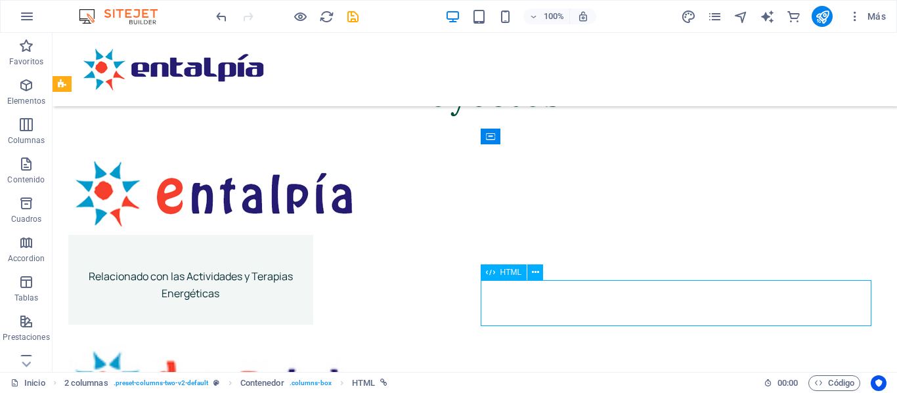
scroll to position [1906, 0]
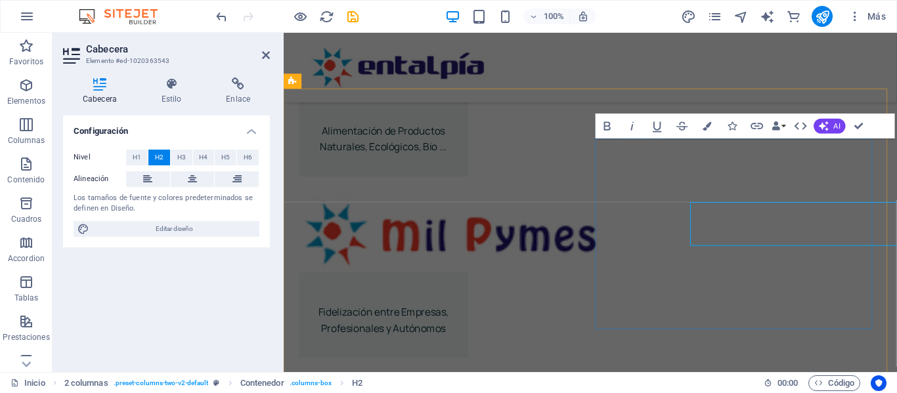
scroll to position [1839, 0]
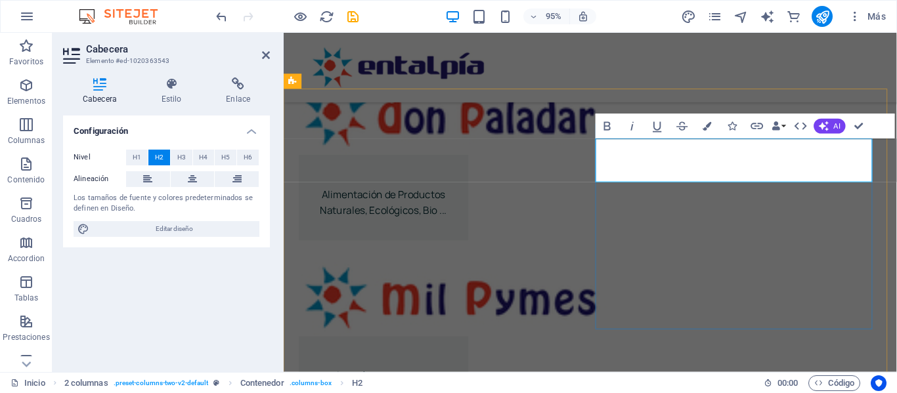
click at [196, 180] on icon at bounding box center [192, 179] width 9 height 16
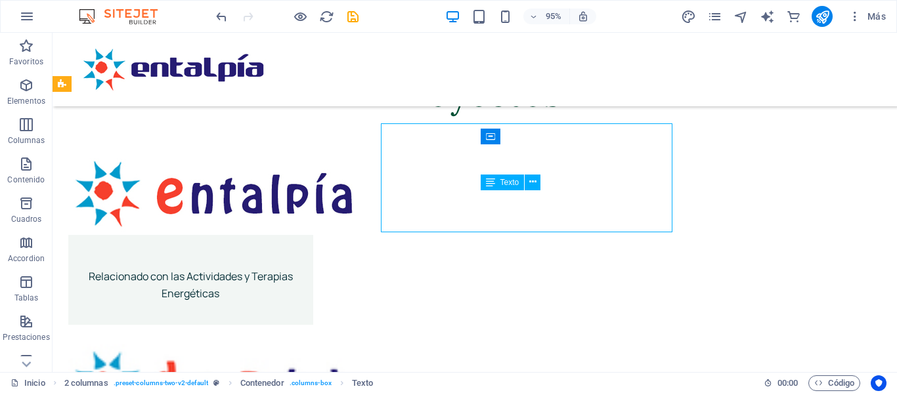
scroll to position [1906, 0]
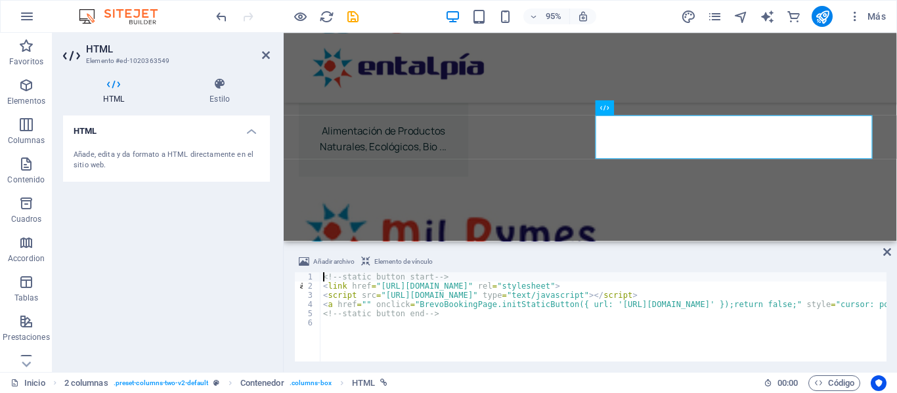
scroll to position [2019, 0]
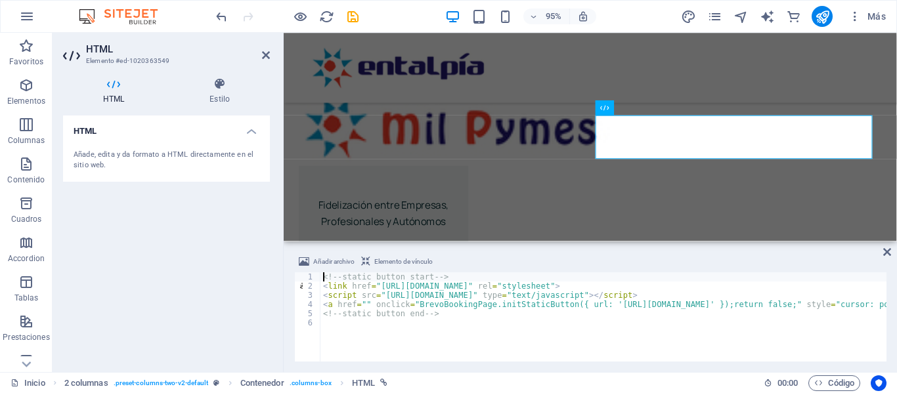
click at [118, 89] on icon at bounding box center [113, 83] width 101 height 13
click at [217, 87] on icon at bounding box center [219, 83] width 100 height 13
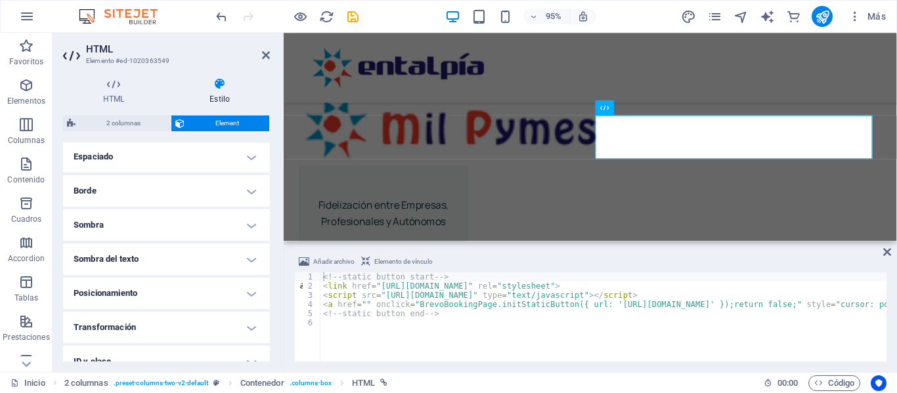
scroll to position [328, 0]
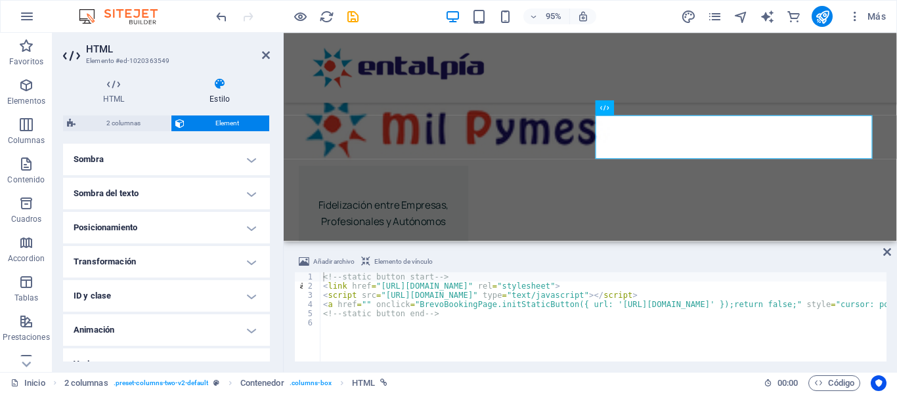
click at [248, 229] on h4 "Posicionamiento" at bounding box center [166, 228] width 207 height 32
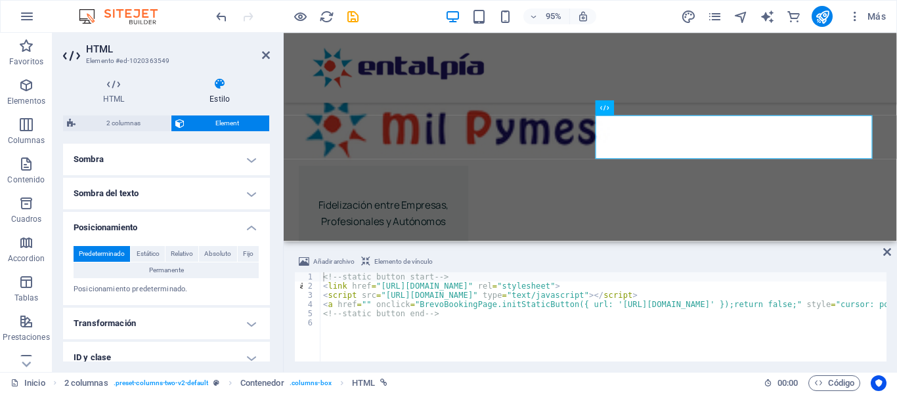
click at [248, 229] on h4 "Posicionamiento" at bounding box center [166, 224] width 207 height 24
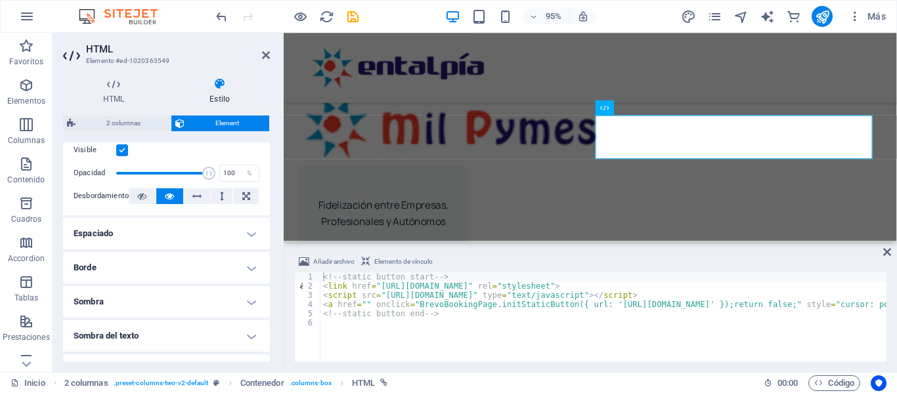
scroll to position [197, 0]
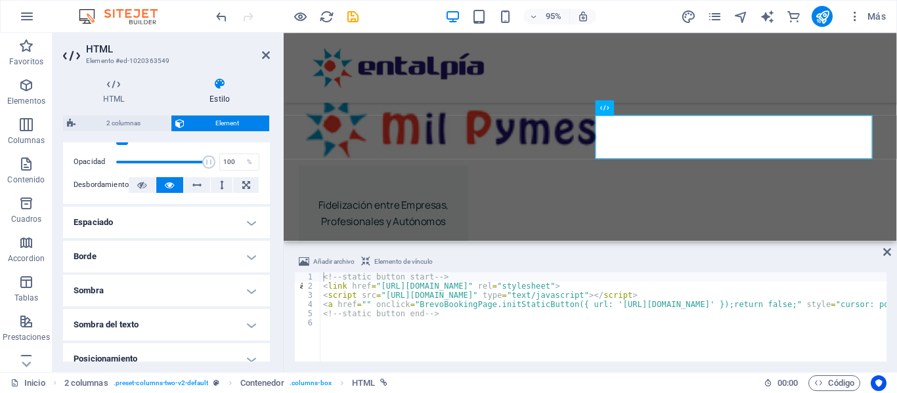
click at [252, 223] on h4 "Espaciado" at bounding box center [166, 223] width 207 height 32
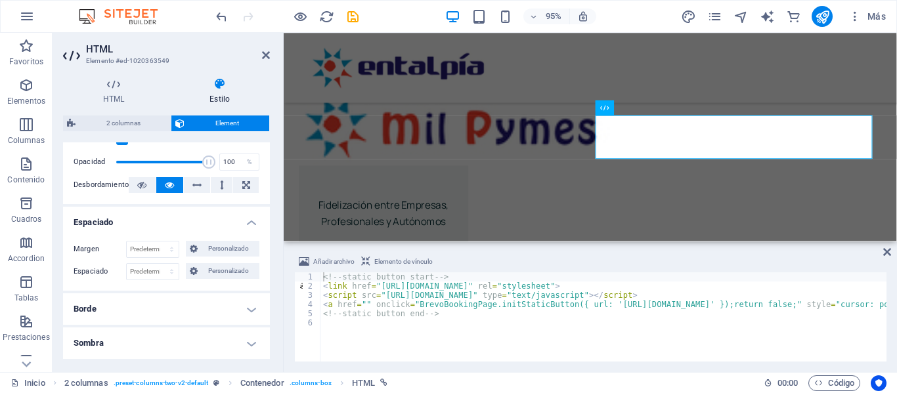
click at [248, 225] on h4 "Espaciado" at bounding box center [166, 219] width 207 height 24
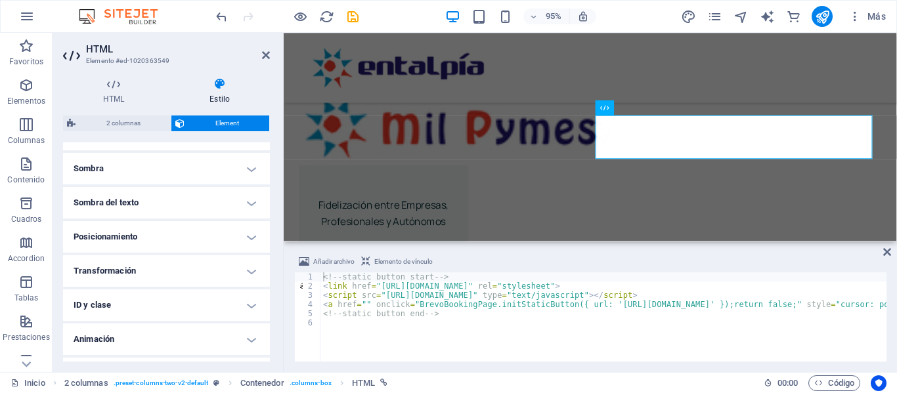
scroll to position [328, 0]
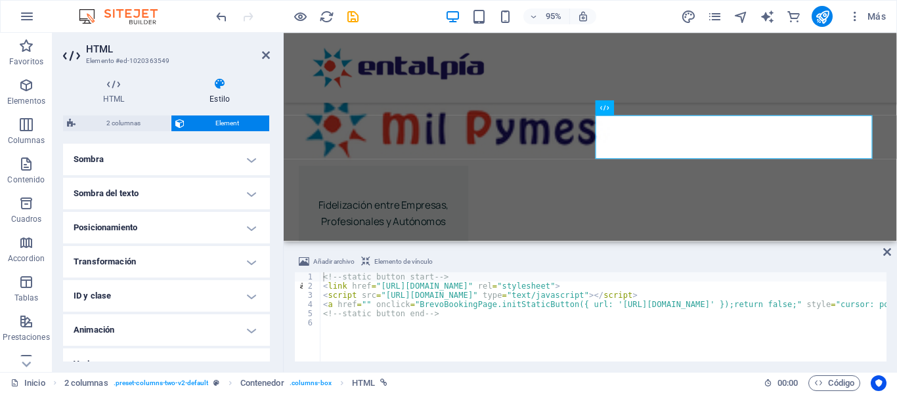
click at [244, 224] on h4 "Posicionamiento" at bounding box center [166, 228] width 207 height 32
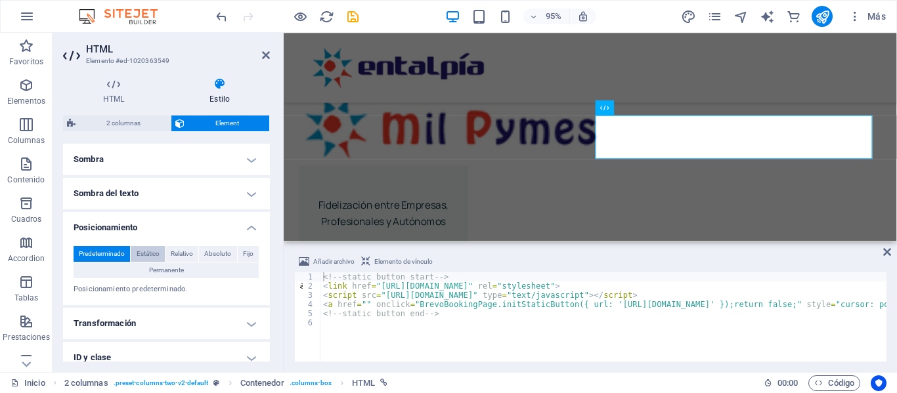
click at [148, 257] on span "Estático" at bounding box center [148, 254] width 23 height 16
click at [172, 253] on span "Relativo" at bounding box center [182, 254] width 22 height 16
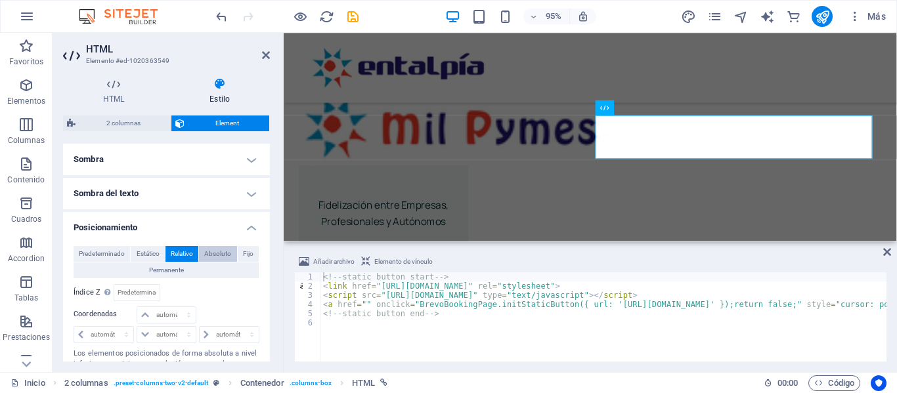
click at [209, 251] on span "Absoluto" at bounding box center [217, 254] width 27 height 16
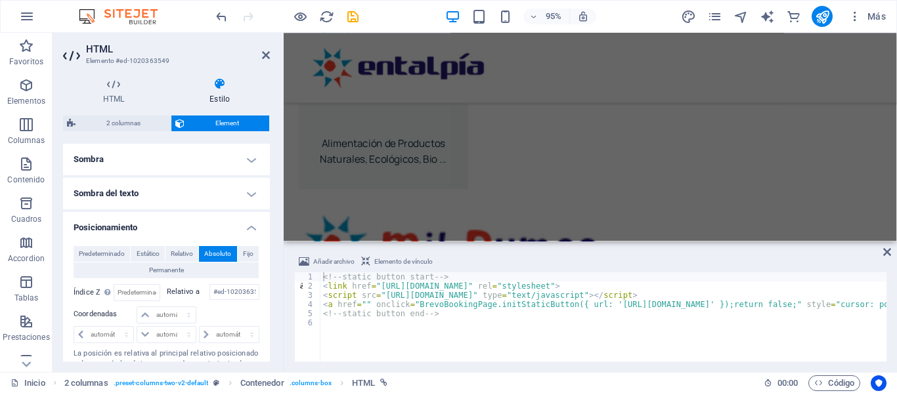
scroll to position [1864, 0]
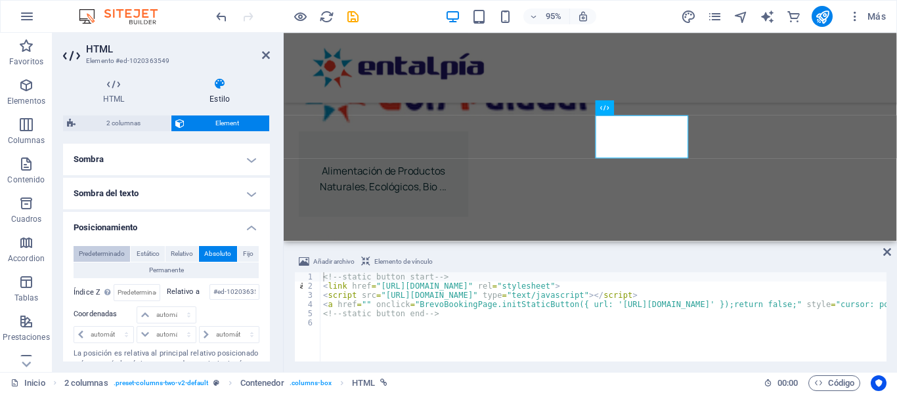
click at [114, 251] on span "Predeterminado" at bounding box center [102, 254] width 46 height 16
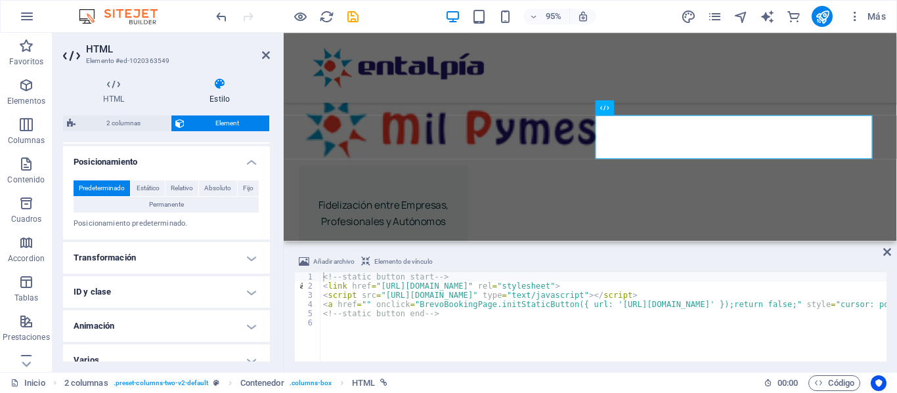
scroll to position [408, 0]
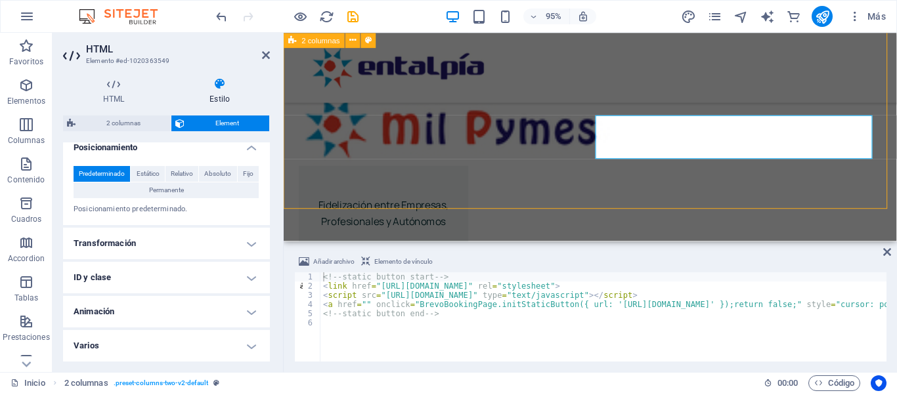
scroll to position [2086, 0]
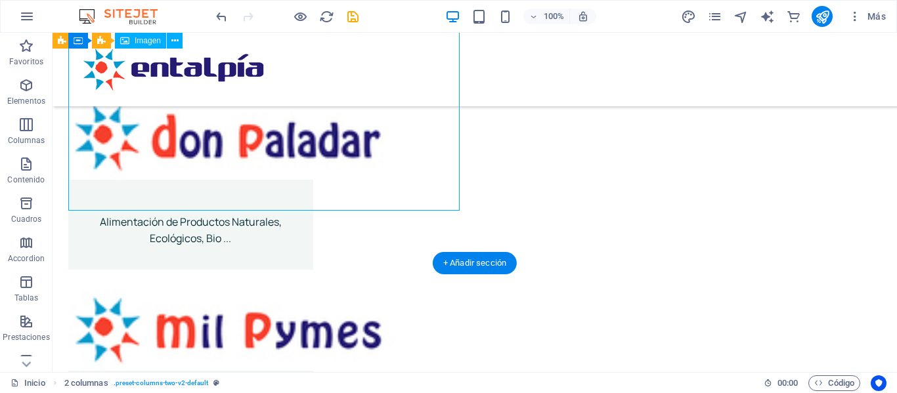
select select "%"
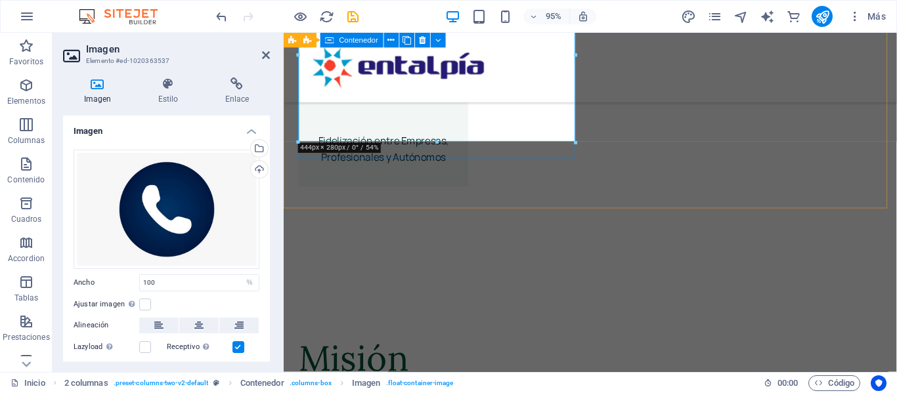
scroll to position [2019, 0]
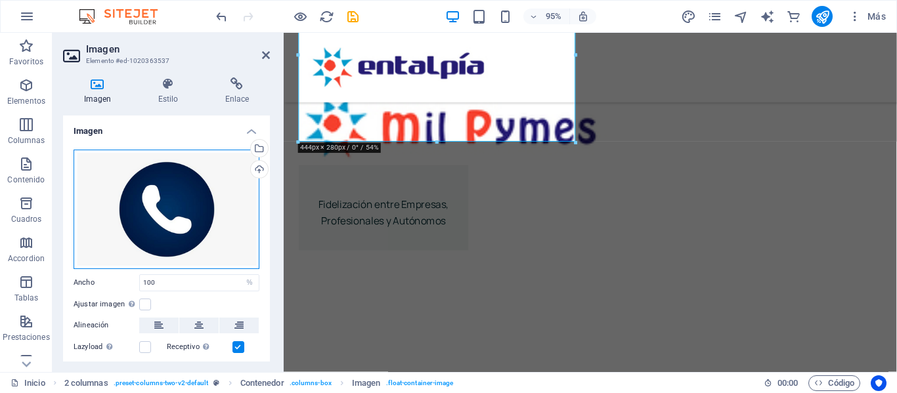
click at [175, 208] on div "Arrastra archivos aquí, haz clic para escoger archivos o selecciona archivos de…" at bounding box center [167, 210] width 186 height 120
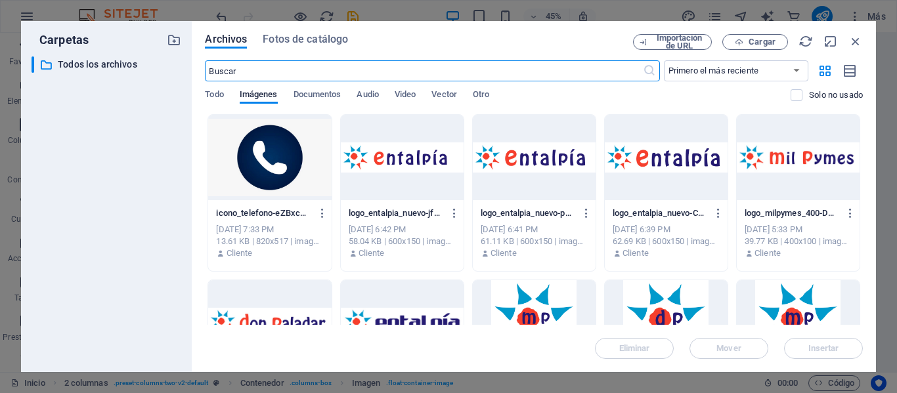
scroll to position [2020, 0]
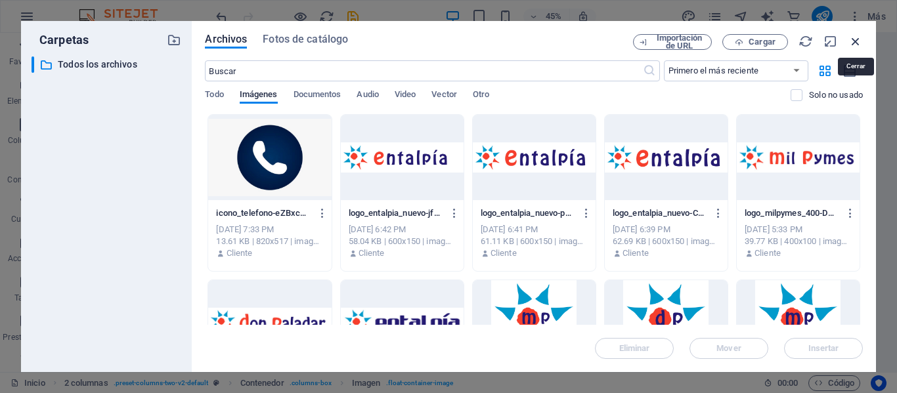
drag, startPoint x: 856, startPoint y: 37, endPoint x: 556, endPoint y: 24, distance: 300.4
click at [856, 37] on icon "button" at bounding box center [855, 41] width 14 height 14
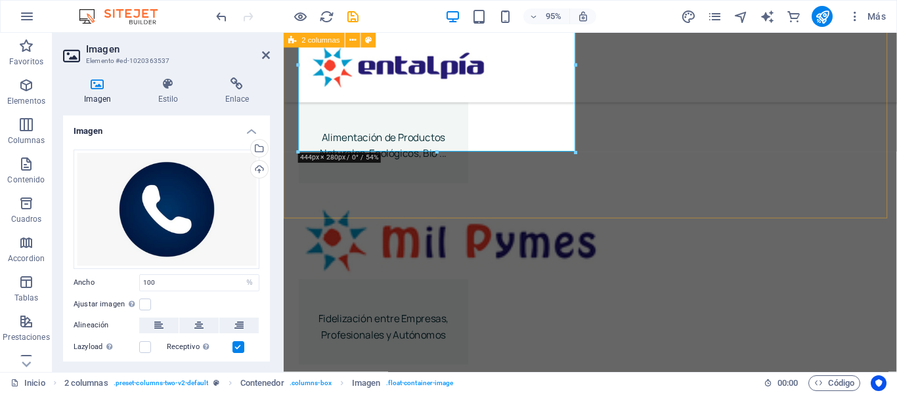
scroll to position [1887, 0]
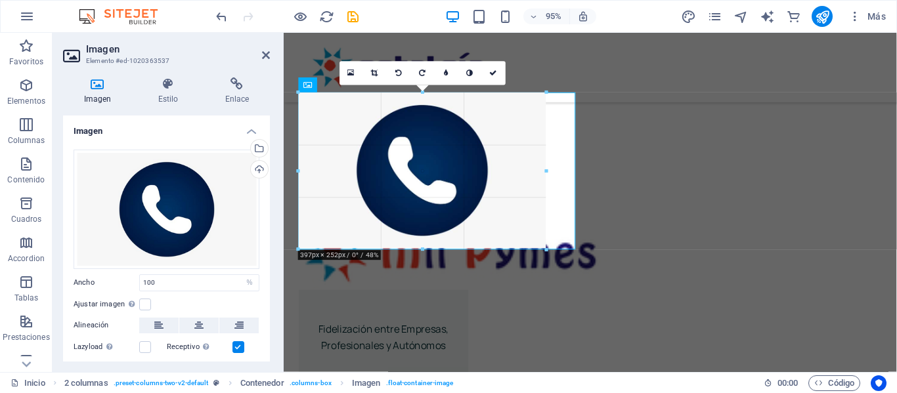
drag, startPoint x: 576, startPoint y: 265, endPoint x: 271, endPoint y: 224, distance: 308.2
type input "397"
select select "px"
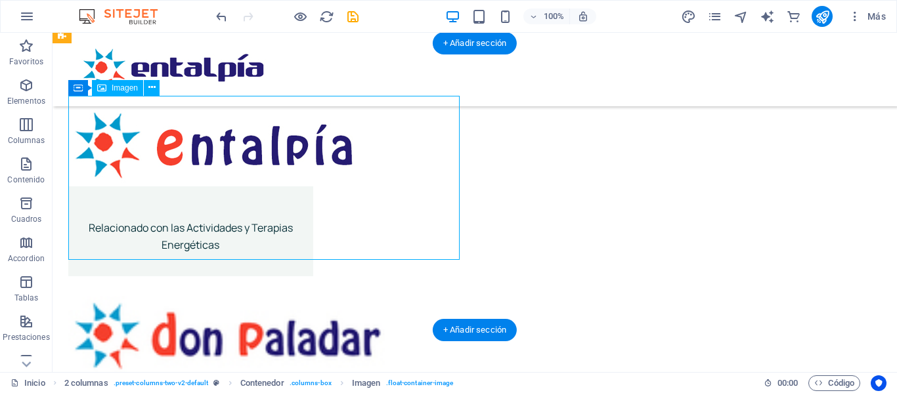
select select "px"
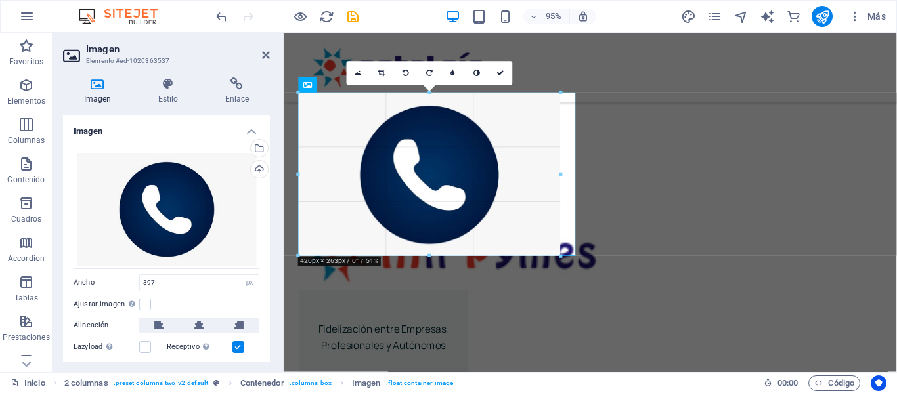
drag, startPoint x: 546, startPoint y: 248, endPoint x: 560, endPoint y: 255, distance: 15.6
type input "422"
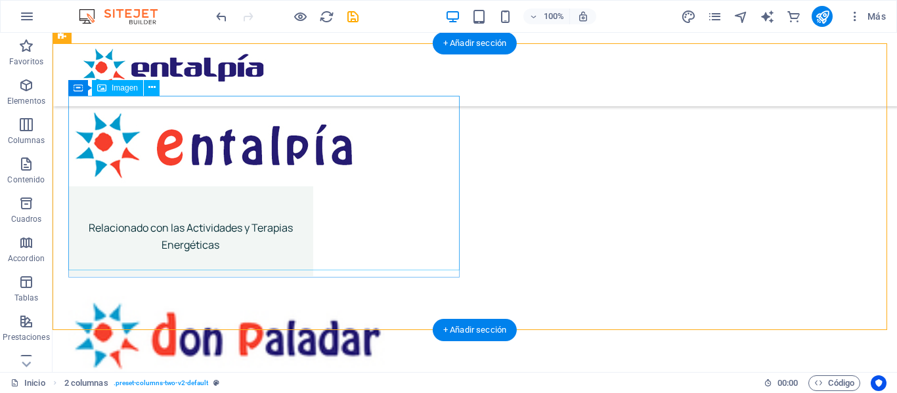
select select "px"
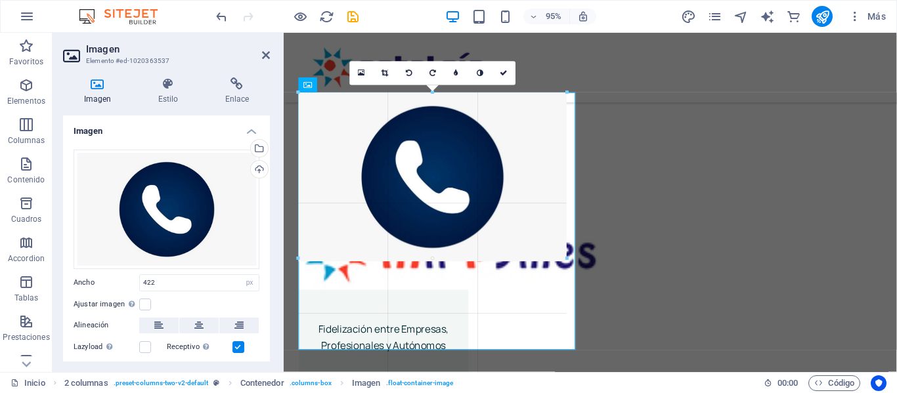
drag, startPoint x: 563, startPoint y: 261, endPoint x: 562, endPoint y: 234, distance: 26.9
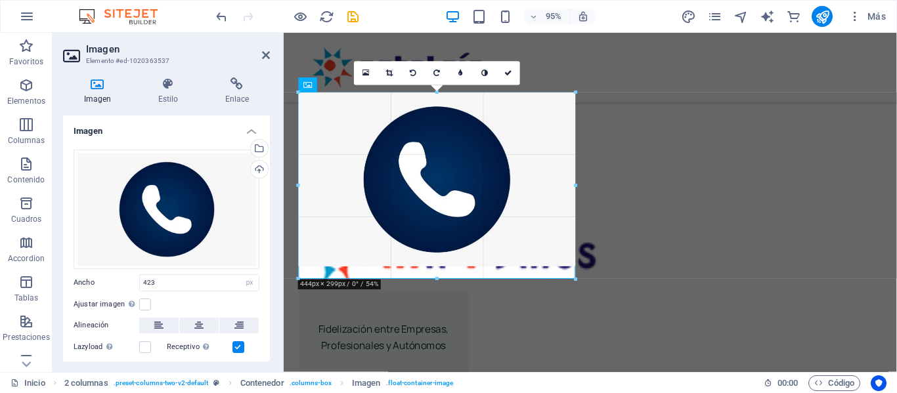
drag, startPoint x: 560, startPoint y: 258, endPoint x: 311, endPoint y: 255, distance: 249.6
type input "444"
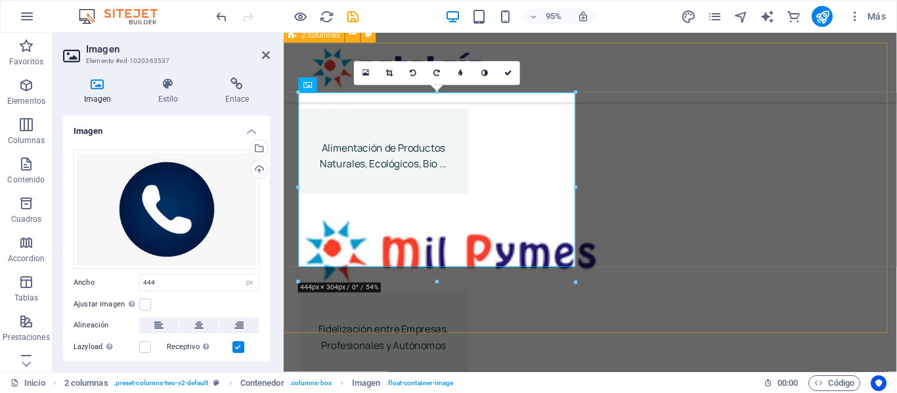
scroll to position [1954, 0]
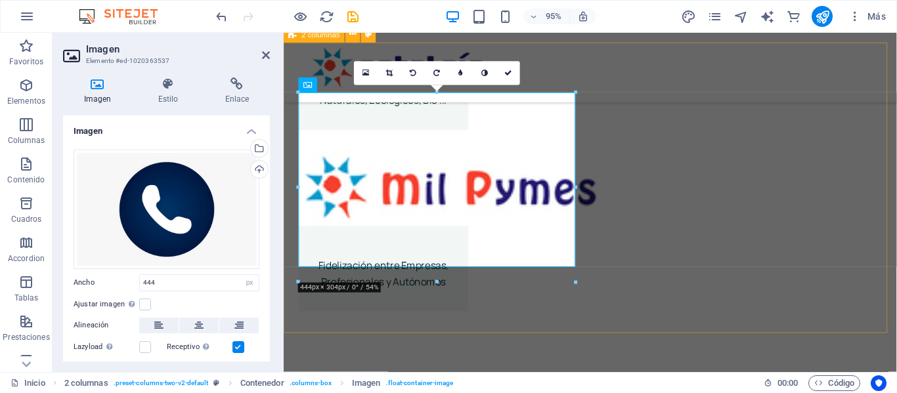
drag, startPoint x: 594, startPoint y: 288, endPoint x: 808, endPoint y: 267, distance: 214.5
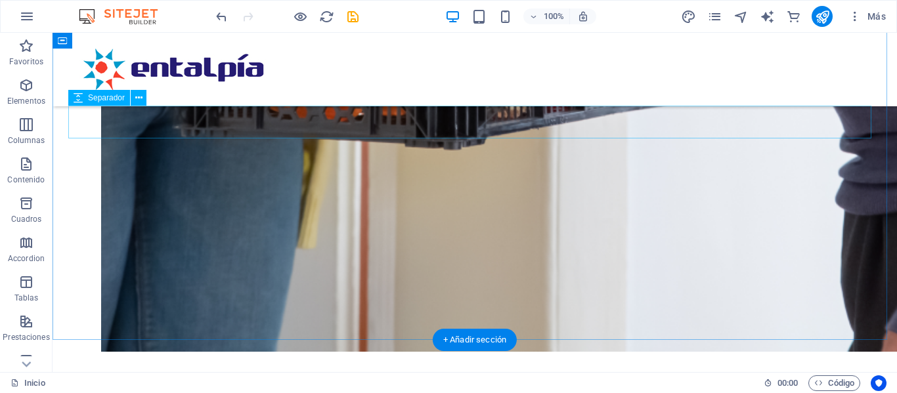
scroll to position [1298, 0]
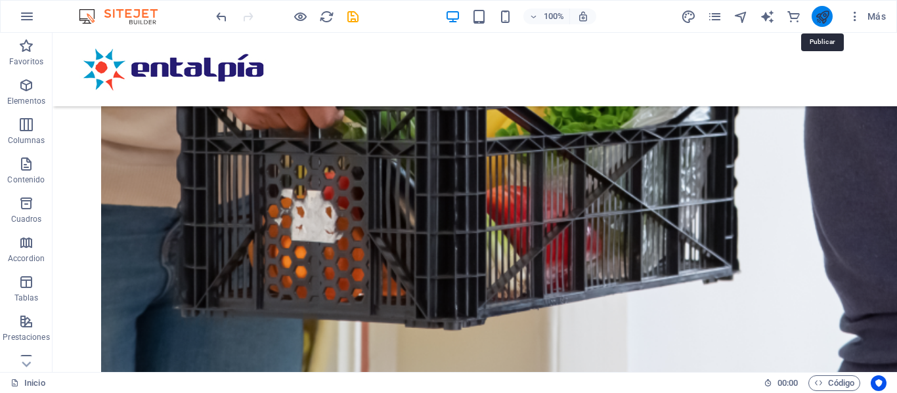
click at [823, 14] on icon "publish" at bounding box center [822, 16] width 15 height 15
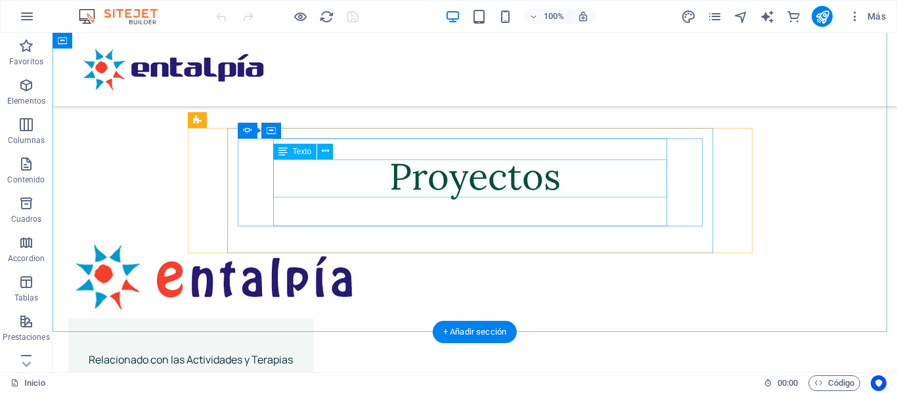
scroll to position [1773, 0]
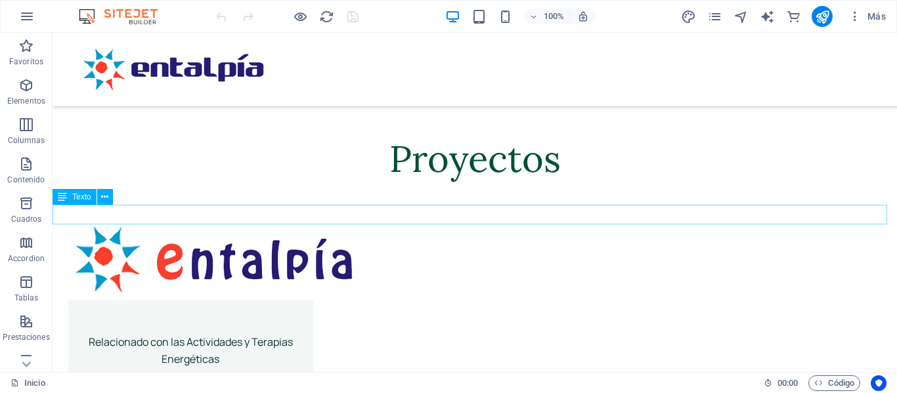
click at [107, 198] on icon at bounding box center [104, 197] width 7 height 14
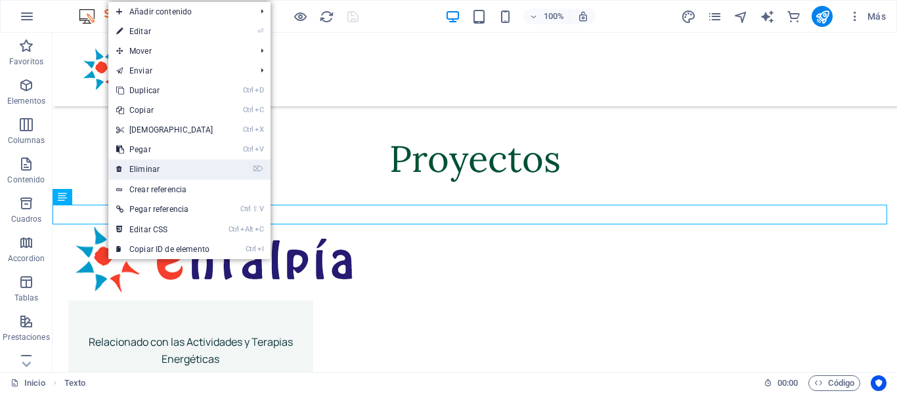
click at [156, 169] on link "⌦ Eliminar" at bounding box center [164, 170] width 113 height 20
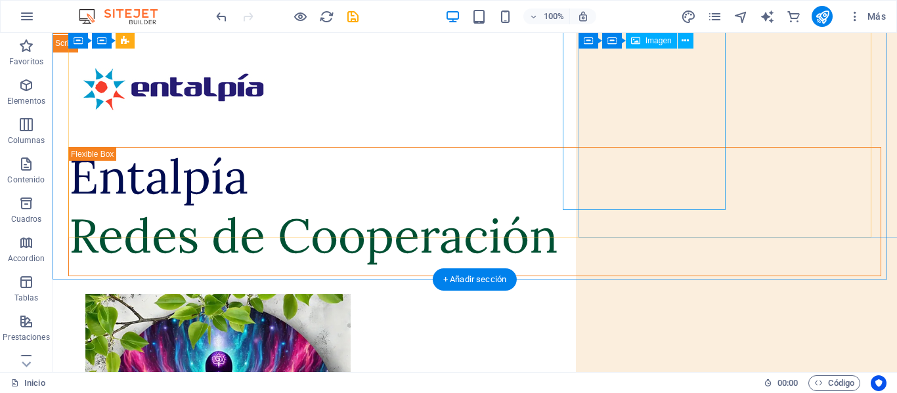
scroll to position [0, 0]
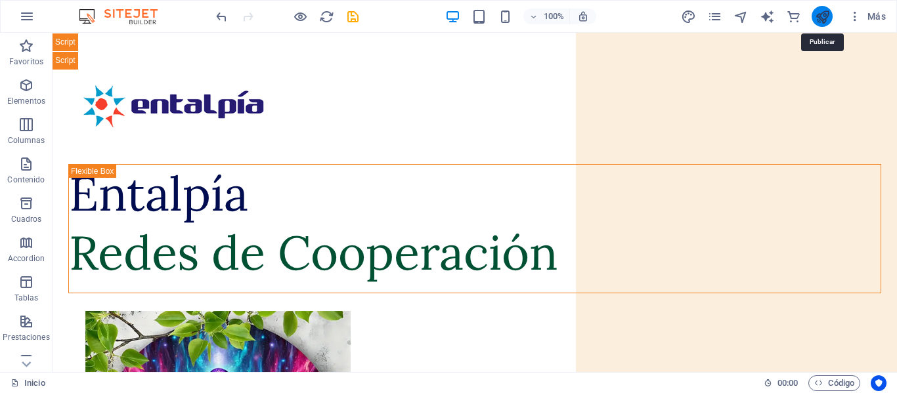
click at [824, 18] on icon "publish" at bounding box center [822, 16] width 15 height 15
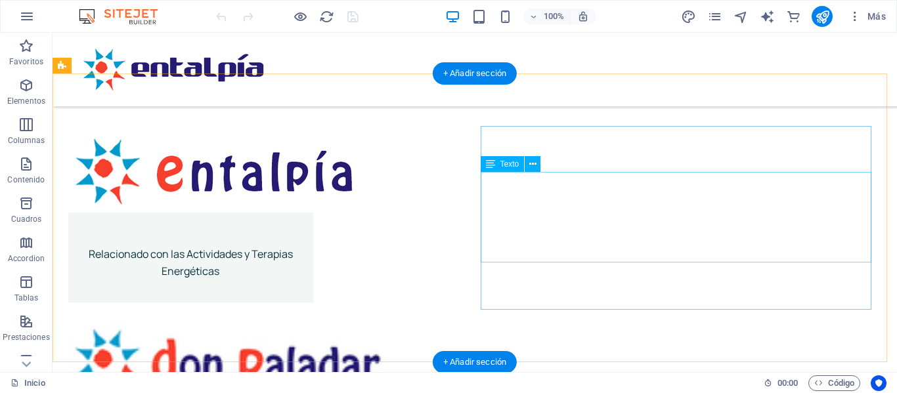
scroll to position [1904, 0]
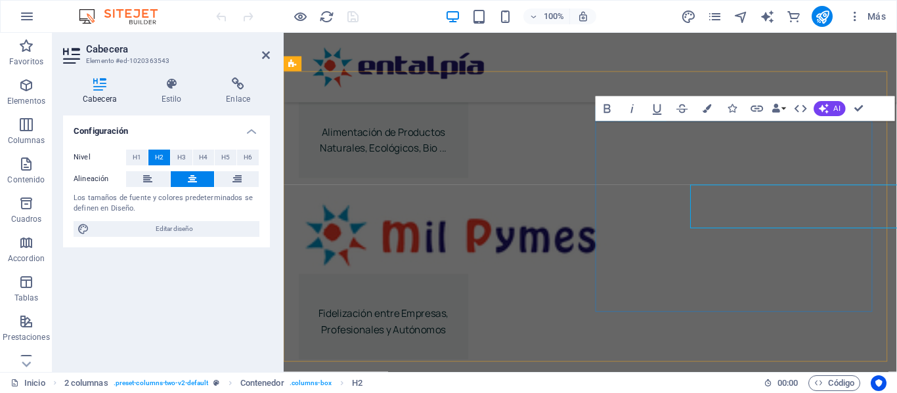
scroll to position [1838, 0]
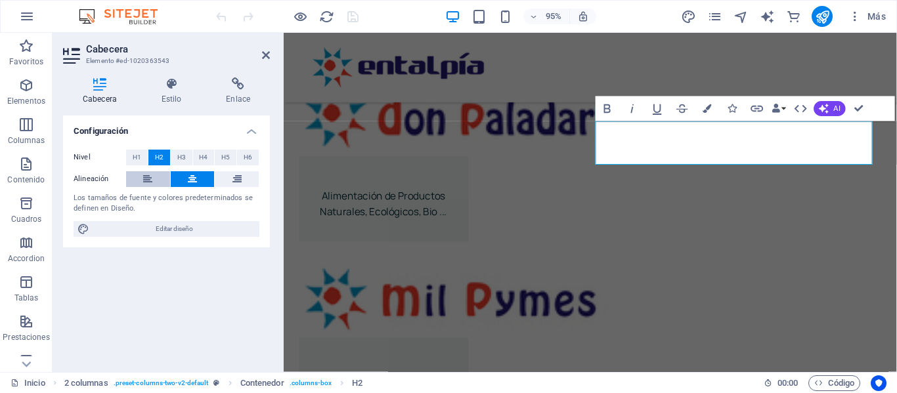
click at [144, 177] on icon at bounding box center [147, 179] width 9 height 16
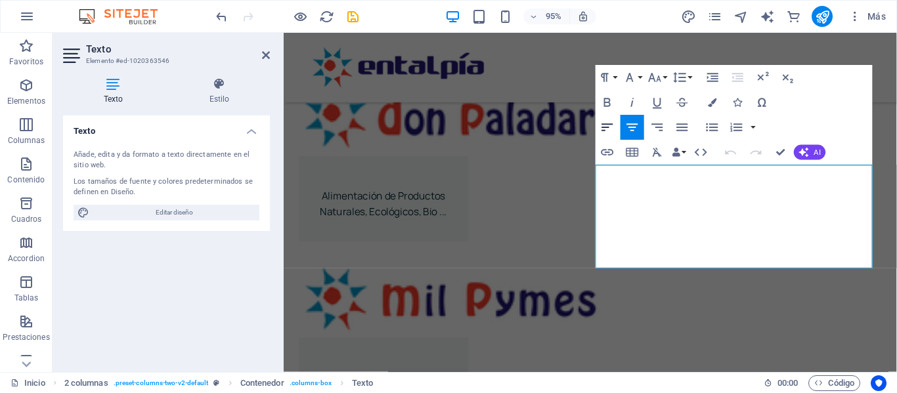
click at [609, 128] on icon "button" at bounding box center [607, 127] width 15 height 15
click at [608, 130] on icon "button" at bounding box center [607, 127] width 15 height 15
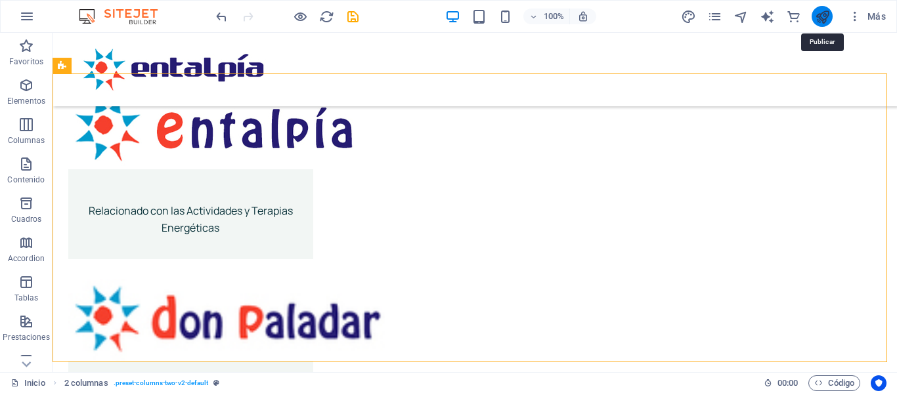
click at [823, 18] on icon "publish" at bounding box center [822, 16] width 15 height 15
